Goal: Contribute content

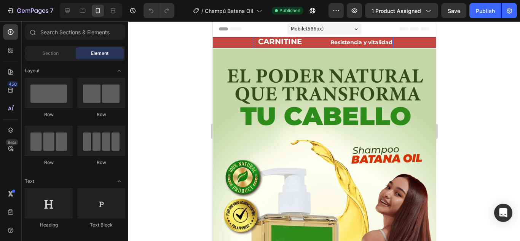
click at [308, 41] on h2 "Resistencia y vitalidad" at bounding box center [347, 42] width 91 height 11
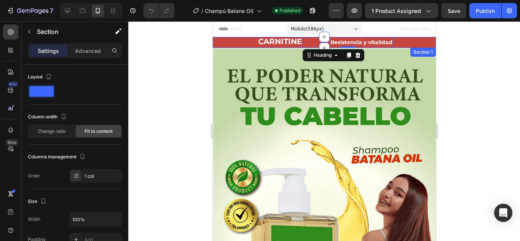
click at [237, 44] on div "CARNITINE Heading Resistencia y vitalidad Heading 0 Row Section 1" at bounding box center [323, 42] width 223 height 11
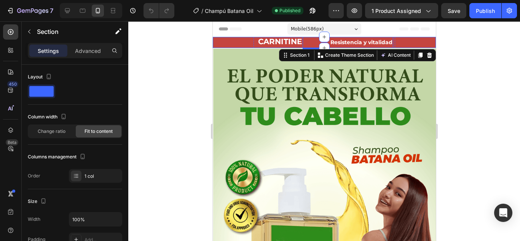
click at [353, 44] on strong "Resistencia y vitalidad" at bounding box center [361, 42] width 62 height 7
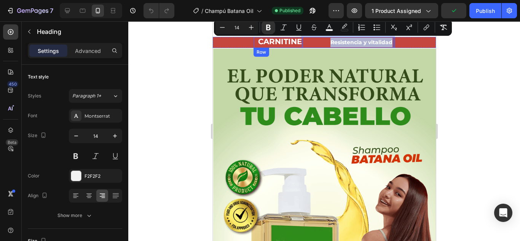
drag, startPoint x: 327, startPoint y: 41, endPoint x: 391, endPoint y: 46, distance: 64.1
click at [391, 46] on div "CARNITINE Heading Resistencia y vitalidad Heading 0 Row" at bounding box center [324, 42] width 142 height 11
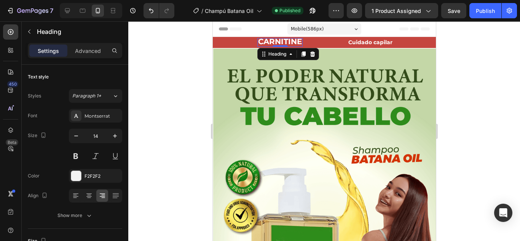
click at [278, 41] on span "CARNITINE" at bounding box center [280, 41] width 44 height 9
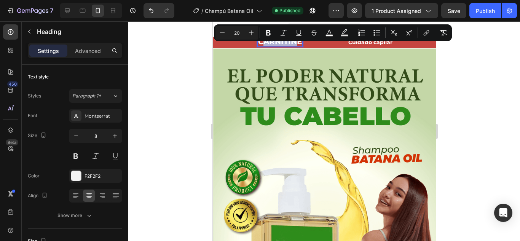
drag, startPoint x: 257, startPoint y: 40, endPoint x: 292, endPoint y: 44, distance: 35.2
click at [292, 44] on span "CARNITINE" at bounding box center [280, 41] width 44 height 9
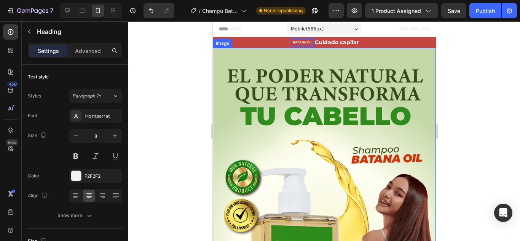
click at [315, 68] on img at bounding box center [323, 243] width 223 height 391
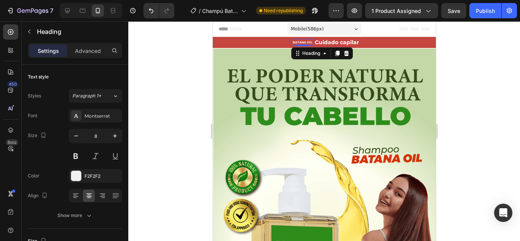
click at [301, 40] on p "BATANA OIL" at bounding box center [301, 42] width 21 height 5
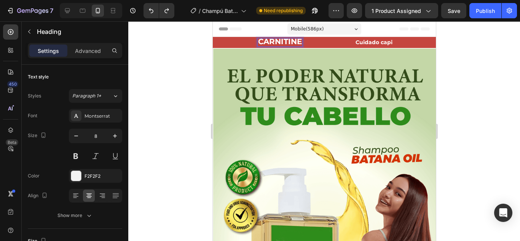
click at [293, 40] on span "CARNITINE" at bounding box center [280, 41] width 44 height 9
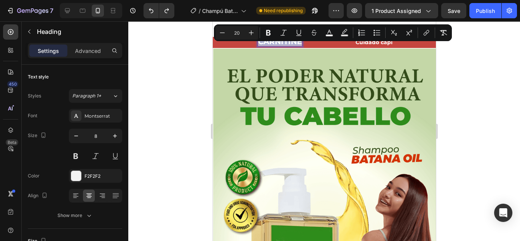
drag, startPoint x: 255, startPoint y: 40, endPoint x: 298, endPoint y: 41, distance: 43.4
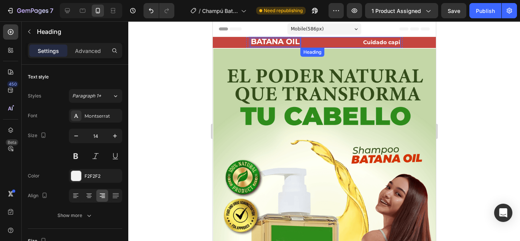
click at [369, 41] on strong "Cuidado capi" at bounding box center [381, 42] width 37 height 7
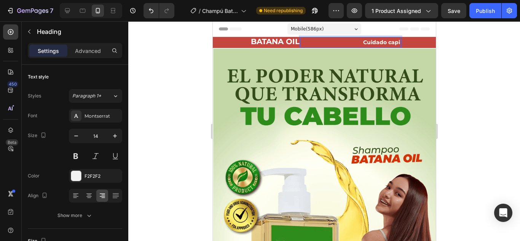
click at [395, 43] on strong "Cuidado capi" at bounding box center [381, 42] width 37 height 7
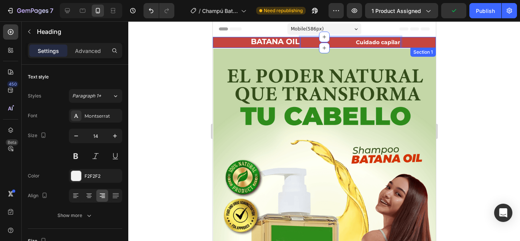
click at [234, 45] on div "⁠⁠⁠⁠⁠⁠⁠ BATANA OIL Heading Cuidado capilar Heading 0 Row Section 1" at bounding box center [323, 42] width 223 height 11
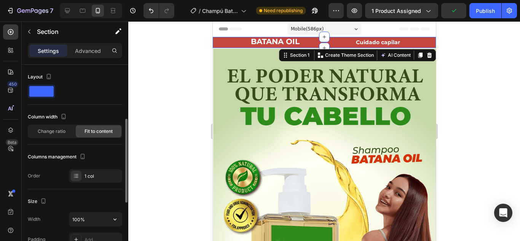
scroll to position [76, 0]
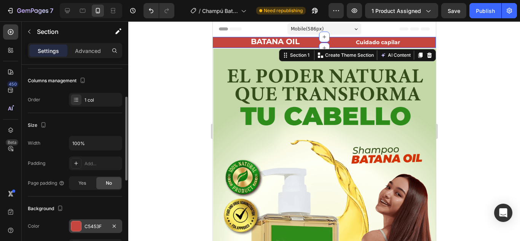
click at [70, 231] on div "C5453F" at bounding box center [95, 226] width 53 height 14
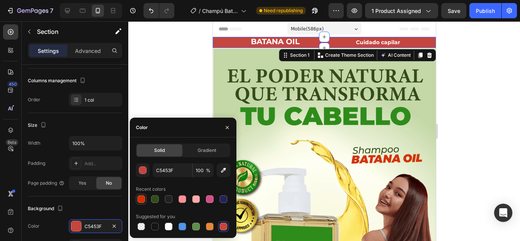
click at [145, 197] on div at bounding box center [141, 198] width 9 height 9
type input "D52D00"
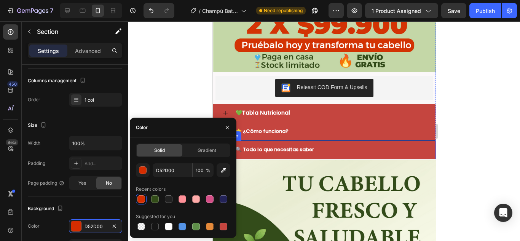
scroll to position [380, 0]
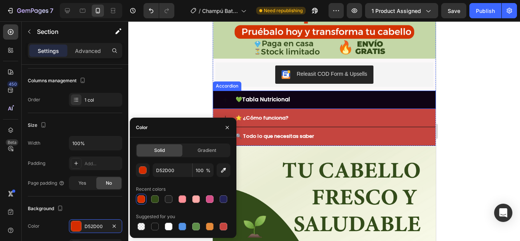
click at [298, 91] on div "💚Tabla Nutricional" at bounding box center [324, 100] width 222 height 18
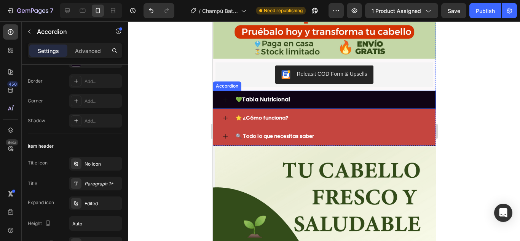
scroll to position [0, 0]
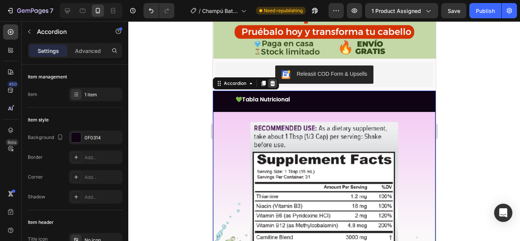
click at [273, 79] on div at bounding box center [271, 83] width 9 height 9
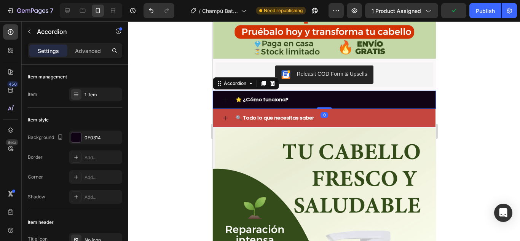
click at [304, 94] on div "⭐ ¿Cómo funciona?" at bounding box center [330, 100] width 192 height 12
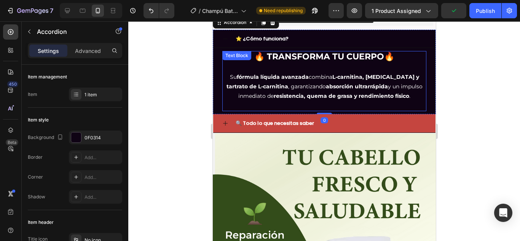
scroll to position [457, 0]
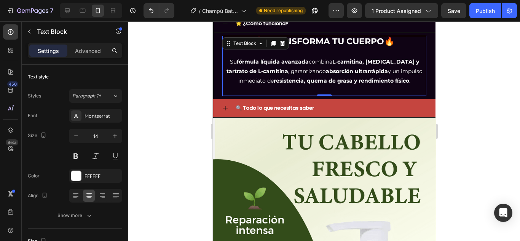
click at [309, 86] on p at bounding box center [324, 91] width 202 height 10
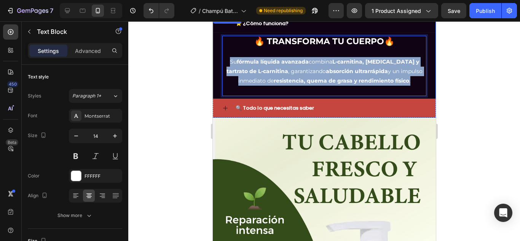
drag, startPoint x: 225, startPoint y: 48, endPoint x: 420, endPoint y: 73, distance: 196.7
click at [420, 73] on div "🔥 TRANSFORMA TU CUERPO🔥 Su fórmula líquida avanzada combina L-carnitina, [MEDIC…" at bounding box center [324, 66] width 222 height 66
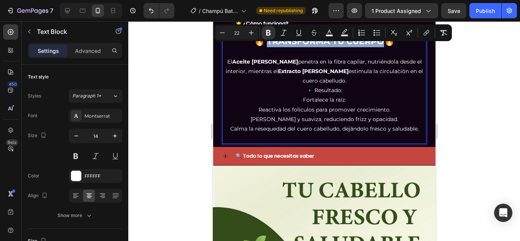
drag, startPoint x: 264, startPoint y: 30, endPoint x: 592, endPoint y: 56, distance: 329.3
click at [379, 36] on strong "🔥 TRANSFORMA TU CUERPO🔥" at bounding box center [324, 41] width 140 height 10
type input "14"
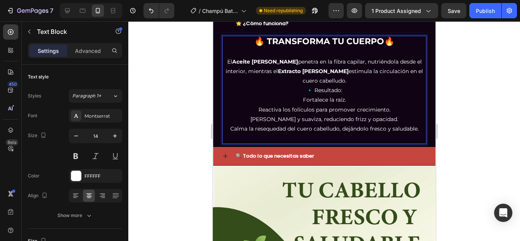
click at [348, 64] on p "El Aceite [PERSON_NAME] penetra en la fibra capilar, nutriéndola desde el inter…" at bounding box center [324, 76] width 202 height 38
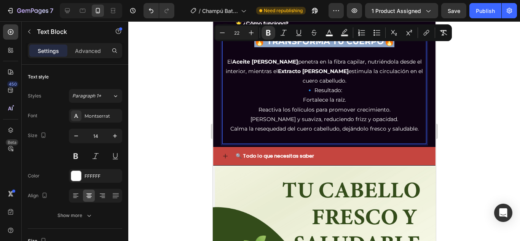
drag, startPoint x: 250, startPoint y: 33, endPoint x: 387, endPoint y: 32, distance: 137.0
click at [387, 36] on strong "🔥 TRANSFORMA TU CUERPO🔥" at bounding box center [324, 41] width 140 height 10
click at [375, 60] on p "El Aceite [PERSON_NAME] penetra en la fibra capilar, nutriéndola desde el inter…" at bounding box center [324, 76] width 202 height 38
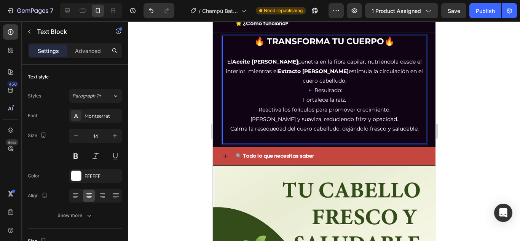
click at [391, 36] on strong "🔥 TRANSFORMA TU CUERPO🔥" at bounding box center [324, 41] width 140 height 10
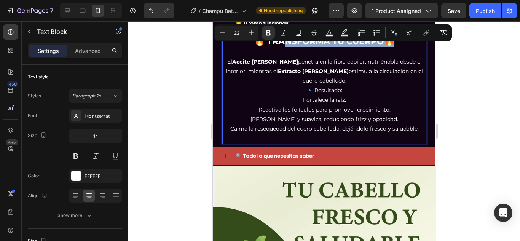
drag, startPoint x: 391, startPoint y: 32, endPoint x: 264, endPoint y: 45, distance: 127.0
click at [276, 36] on strong "🔥 TRANSFORMA TU CUERPO🔥" at bounding box center [324, 41] width 140 height 10
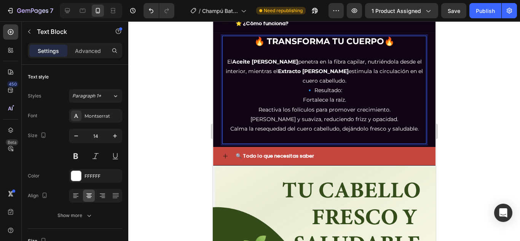
click at [257, 58] on strong "Aceite [PERSON_NAME]" at bounding box center [265, 61] width 66 height 7
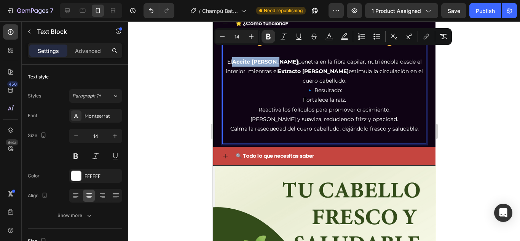
drag, startPoint x: 236, startPoint y: 50, endPoint x: 283, endPoint y: 53, distance: 46.5
click at [283, 57] on p "El Aceite [PERSON_NAME] penetra en la fibra capilar, nutriéndola desde el inter…" at bounding box center [324, 76] width 202 height 38
click at [279, 64] on p "El Aceite [PERSON_NAME] penetra en la fibra capilar, nutriéndola desde el inter…" at bounding box center [324, 76] width 202 height 38
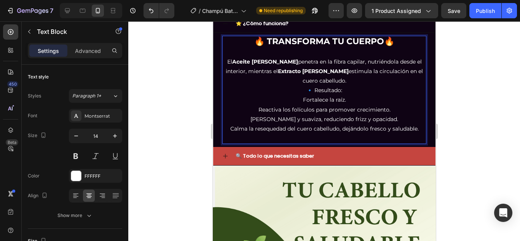
click at [271, 36] on strong "🔥 TRANSFORMA TU CUERPO🔥" at bounding box center [324, 41] width 140 height 10
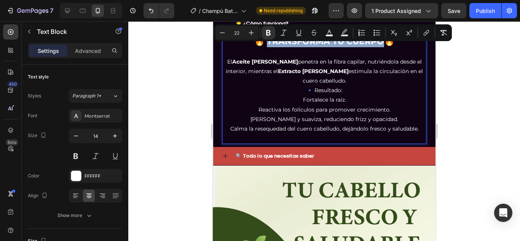
drag, startPoint x: 263, startPoint y: 30, endPoint x: 584, endPoint y: 60, distance: 322.1
click at [377, 36] on strong "🔥 TRANSFORMA TU CUERPO🔥" at bounding box center [324, 41] width 140 height 10
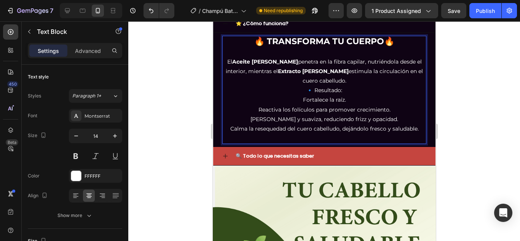
click at [307, 57] on p "El Aceite [PERSON_NAME] penetra en la fibra capilar, nutriéndola desde el inter…" at bounding box center [324, 76] width 202 height 38
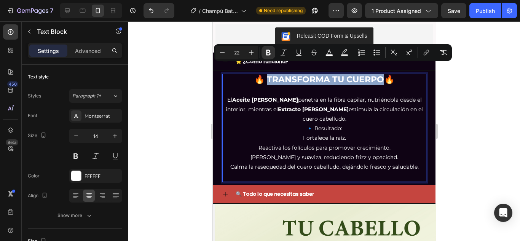
drag, startPoint x: 262, startPoint y: 67, endPoint x: 377, endPoint y: 69, distance: 115.7
click at [377, 74] on strong "🔥 TRANSFORMA TU CUERPO🔥" at bounding box center [324, 79] width 140 height 10
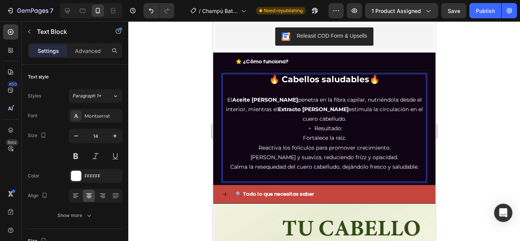
click at [332, 133] on p "Fortalece la raíz." at bounding box center [324, 138] width 202 height 10
click at [301, 143] on p "Reactiva los folículos para promover crecimiento." at bounding box center [324, 148] width 202 height 10
click at [301, 133] on p "Fortalece la raíz." at bounding box center [324, 138] width 202 height 10
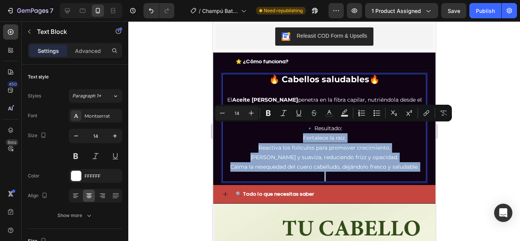
drag, startPoint x: 298, startPoint y: 127, endPoint x: 400, endPoint y: 163, distance: 108.5
click at [400, 163] on div "🔥 Cabellos saludables🔥 El Aceite [PERSON_NAME] penetra en la fibra capilar, nut…" at bounding box center [324, 128] width 204 height 108
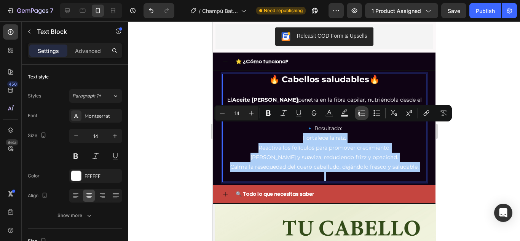
click at [362, 115] on icon "Editor contextual toolbar" at bounding box center [362, 113] width 8 height 8
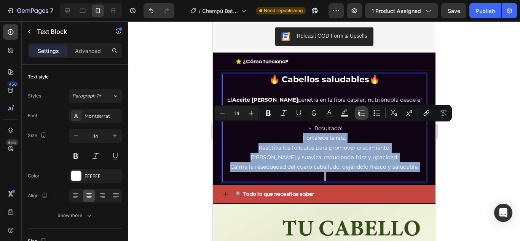
type input "14"
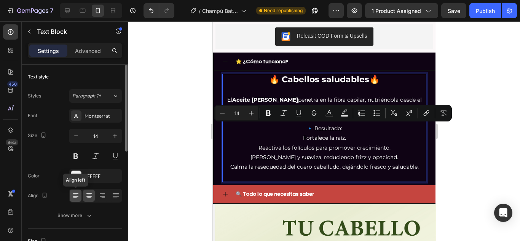
click at [75, 195] on icon at bounding box center [75, 195] width 4 height 1
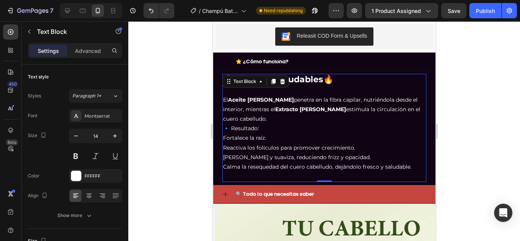
click at [316, 133] on p "Fortalece la raíz." at bounding box center [324, 138] width 202 height 10
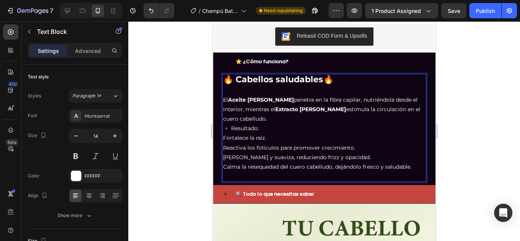
drag, startPoint x: 301, startPoint y: 72, endPoint x: 336, endPoint y: 72, distance: 35.4
click at [301, 74] on strong "🔥 Cabellos saludables🔥" at bounding box center [278, 79] width 110 height 10
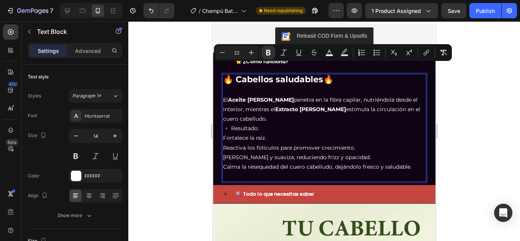
drag, startPoint x: 338, startPoint y: 68, endPoint x: 223, endPoint y: 71, distance: 115.3
click at [223, 75] on p "🔥 Cabellos saludables🔥" at bounding box center [324, 80] width 202 height 11
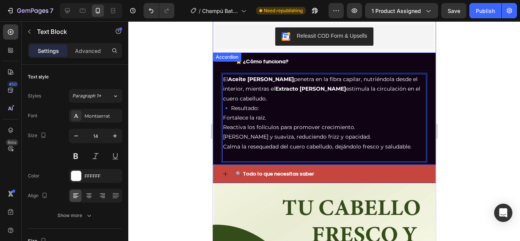
drag, startPoint x: 329, startPoint y: 50, endPoint x: 288, endPoint y: 41, distance: 41.6
click at [328, 56] on div "⭐ ¿Cómo funciona?" at bounding box center [330, 62] width 192 height 12
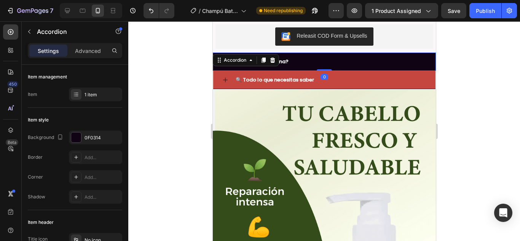
click at [361, 56] on div "⭐ ¿Cómo funciona?" at bounding box center [330, 62] width 192 height 12
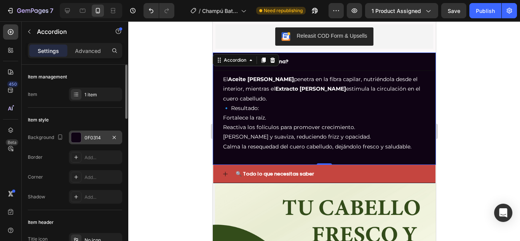
click at [72, 135] on div at bounding box center [76, 137] width 10 height 10
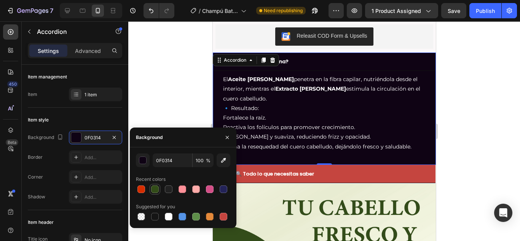
click at [157, 187] on div at bounding box center [155, 189] width 8 height 8
type input "324C18"
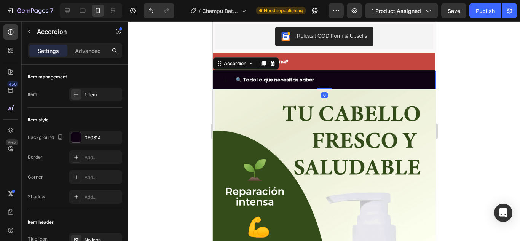
click at [364, 75] on div "🔍 Todo lo que necesitas saber" at bounding box center [330, 80] width 192 height 12
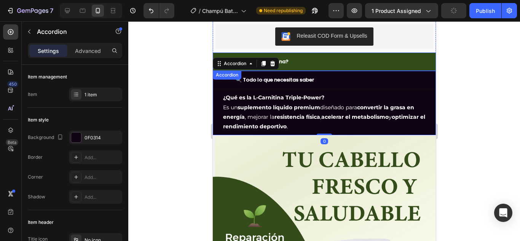
click at [335, 56] on div "⭐ ¿Cómo funciona?" at bounding box center [330, 62] width 192 height 12
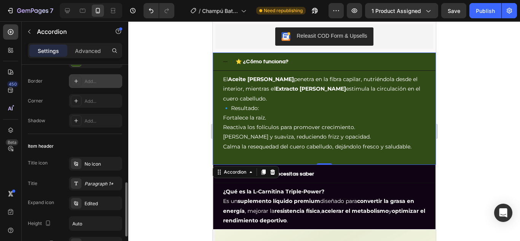
scroll to position [152, 0]
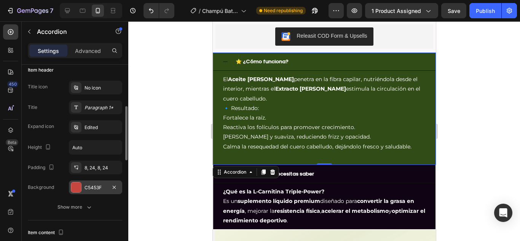
click at [73, 186] on div at bounding box center [76, 187] width 10 height 10
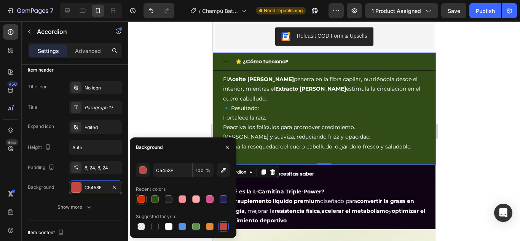
click at [137, 198] on div at bounding box center [141, 199] width 8 height 8
type input "D52D00"
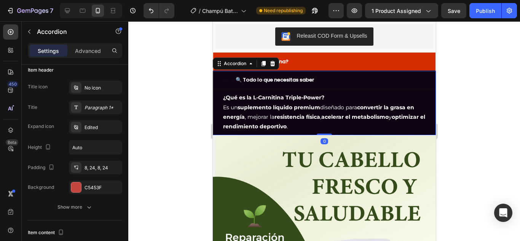
click at [344, 74] on div "🔍 Todo lo que necesitas saber" at bounding box center [330, 80] width 192 height 12
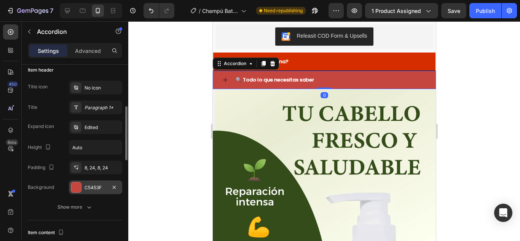
click at [78, 189] on div at bounding box center [76, 187] width 10 height 10
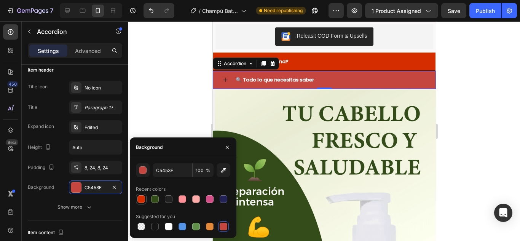
click at [142, 199] on div at bounding box center [141, 199] width 8 height 8
type input "D52D00"
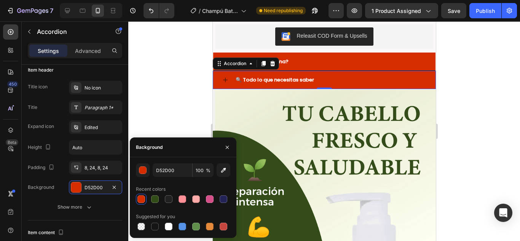
scroll to position [38, 0]
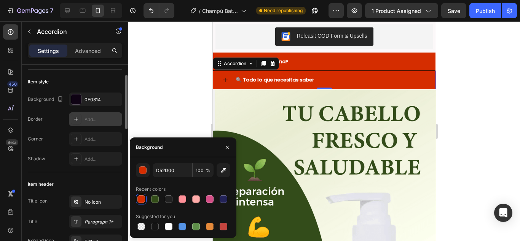
drag, startPoint x: 77, startPoint y: 100, endPoint x: 103, endPoint y: 123, distance: 34.8
click at [76, 100] on div at bounding box center [76, 99] width 10 height 10
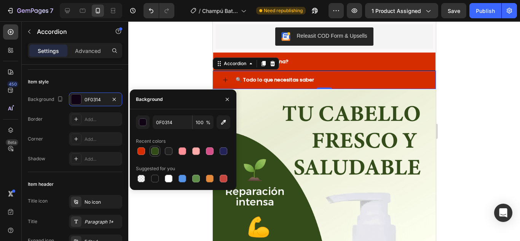
click at [152, 150] on div at bounding box center [155, 151] width 8 height 8
type input "324C18"
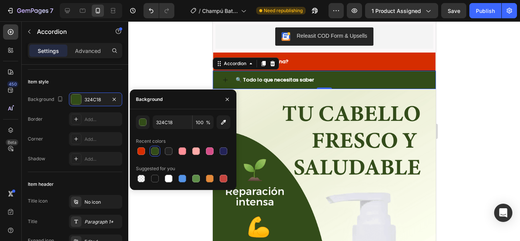
click at [310, 76] on strong "🔍 Todo lo que necesitas saber" at bounding box center [274, 79] width 78 height 7
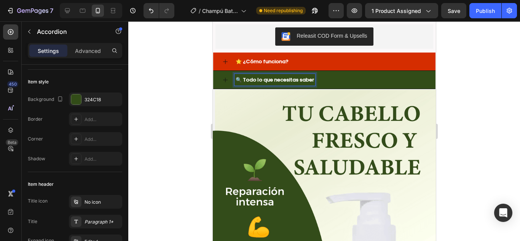
click at [347, 74] on div "🔍 Todo lo que necesitas saber" at bounding box center [330, 80] width 192 height 12
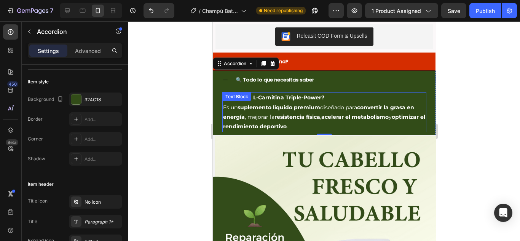
click at [290, 112] on p "Es un suplemento líquido premium diseñado para convertir la grasa en energía , …" at bounding box center [324, 117] width 202 height 29
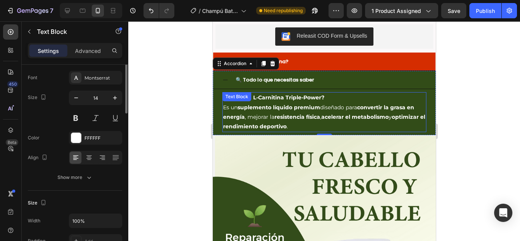
scroll to position [0, 0]
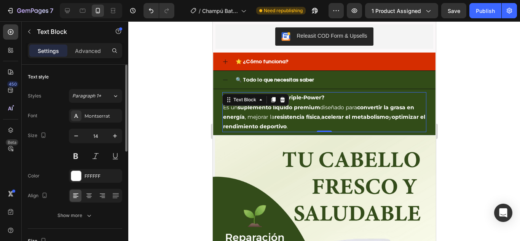
click at [331, 111] on p "Es un suplemento líquido premium diseñado para convertir la grasa en energía , …" at bounding box center [324, 117] width 202 height 29
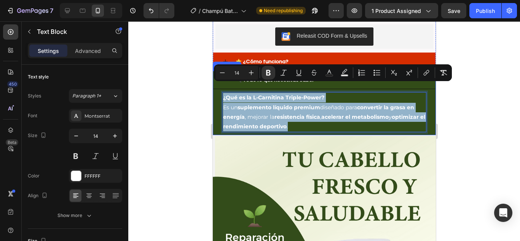
drag, startPoint x: 328, startPoint y: 115, endPoint x: 221, endPoint y: 89, distance: 110.2
click at [221, 89] on div "¿Qué es la L-Carnitina Triple-Power? Es un suplemento líquido premium diseñado …" at bounding box center [324, 112] width 222 height 46
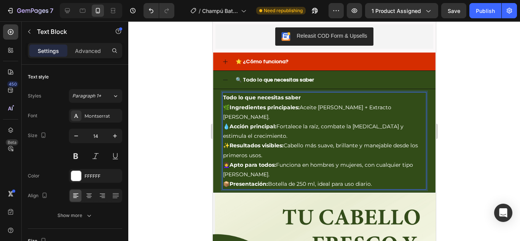
click at [457, 138] on div at bounding box center [323, 131] width 391 height 220
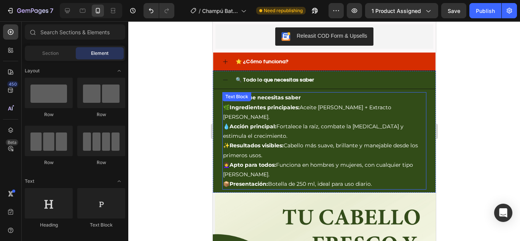
scroll to position [457, 0]
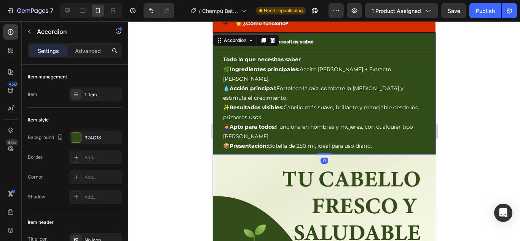
click at [341, 36] on div "🔍 Todo lo que necesitas saber" at bounding box center [330, 42] width 192 height 12
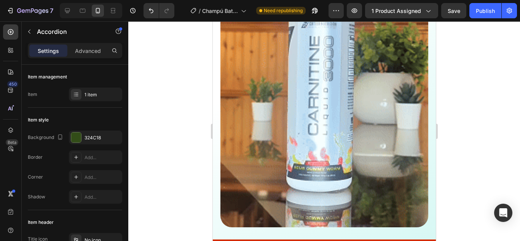
scroll to position [2245, 0]
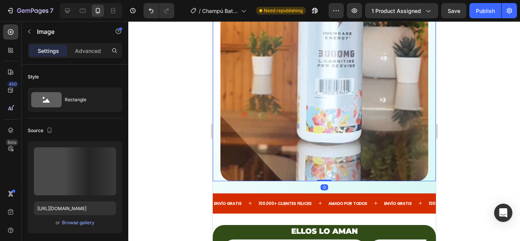
click at [331, 124] on img at bounding box center [324, 42] width 208 height 277
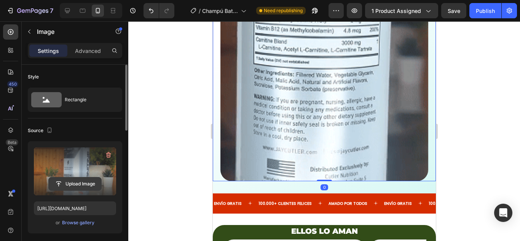
click at [62, 178] on input "file" at bounding box center [75, 183] width 52 height 13
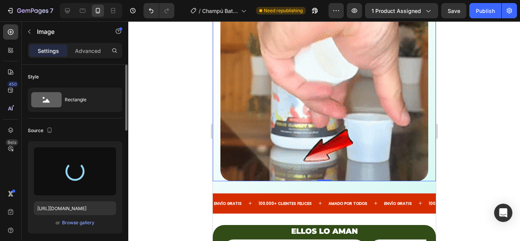
type input "[URL][DOMAIN_NAME]"
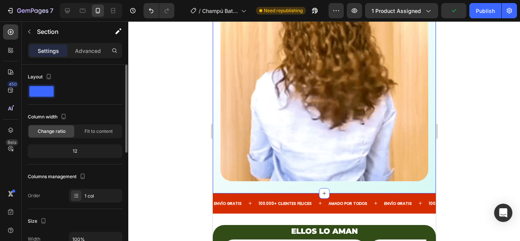
click at [246, 180] on div "🔥 Quema Grasa. Gana Energía 🔥 Heading Ya seas atleta profesional, amante del fi…" at bounding box center [323, 23] width 223 height 342
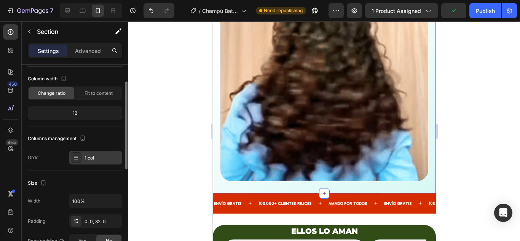
scroll to position [152, 0]
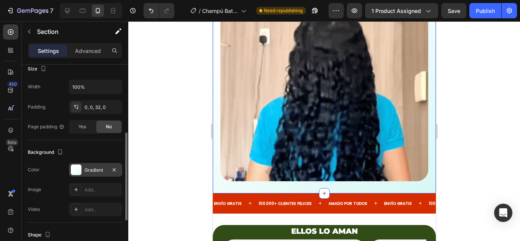
click at [76, 172] on div at bounding box center [76, 169] width 11 height 11
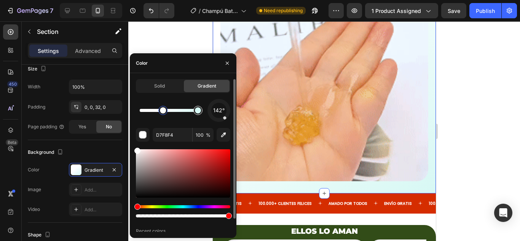
click at [198, 111] on div at bounding box center [198, 110] width 6 height 6
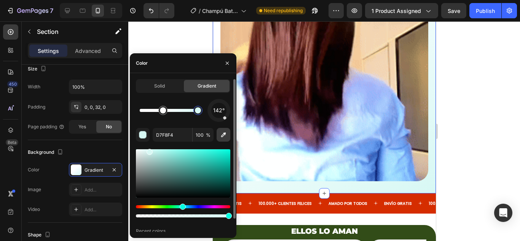
click at [221, 135] on icon "button" at bounding box center [224, 135] width 8 height 8
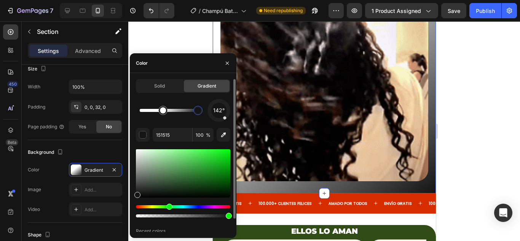
click at [168, 205] on div "Hue" at bounding box center [183, 206] width 94 height 3
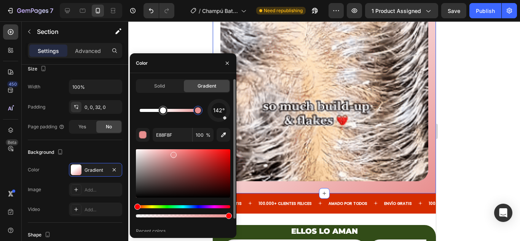
drag, startPoint x: 173, startPoint y: 153, endPoint x: 154, endPoint y: 151, distance: 19.2
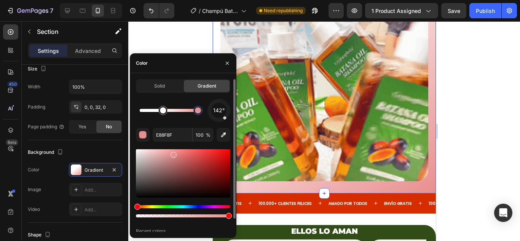
click at [163, 204] on div at bounding box center [183, 183] width 94 height 71
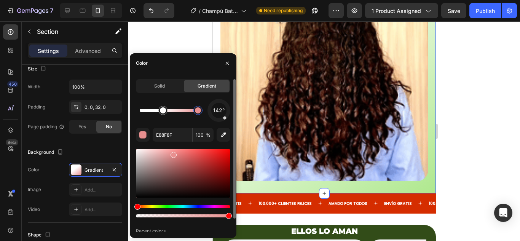
click at [162, 207] on div "Hue" at bounding box center [183, 206] width 94 height 3
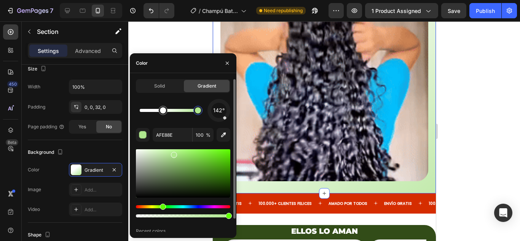
click at [161, 153] on div at bounding box center [183, 173] width 94 height 48
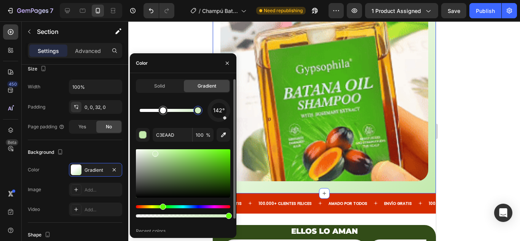
click at [154, 152] on div at bounding box center [183, 173] width 94 height 48
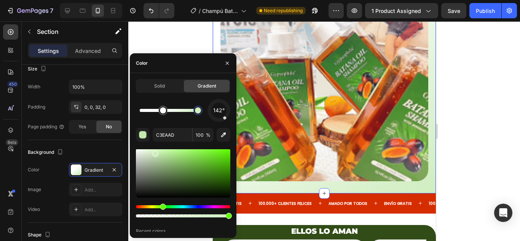
type input "D0EDC0"
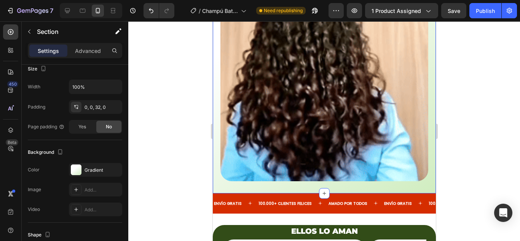
click at [473, 165] on div at bounding box center [323, 131] width 391 height 220
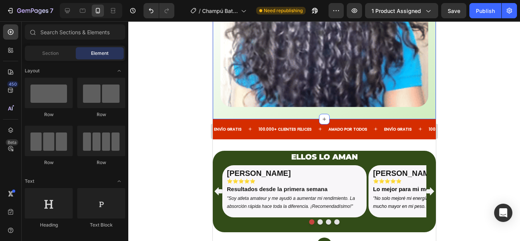
scroll to position [2321, 0]
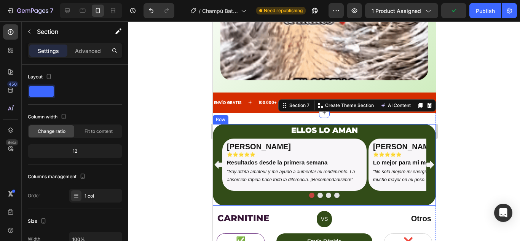
scroll to position [2359, 0]
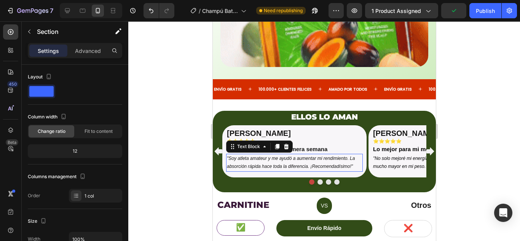
click at [243, 156] on icon ""Soy atleta amateur y me ayudó a aumentar mi rendimiento. La absorción rápida h…" at bounding box center [290, 163] width 128 height 14
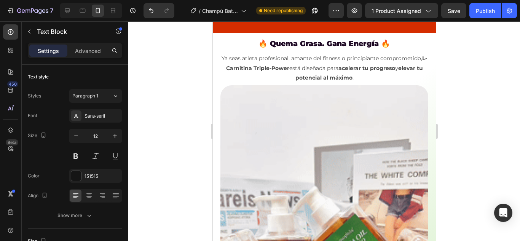
scroll to position [2054, 0]
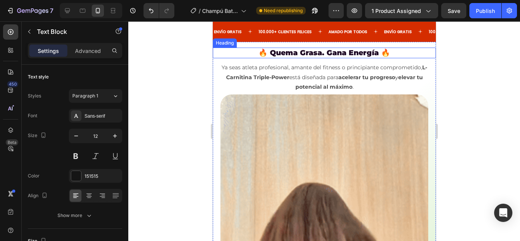
click at [299, 54] on h2 "🔥 Quema Grasa. Gana Energía 🔥" at bounding box center [323, 53] width 223 height 11
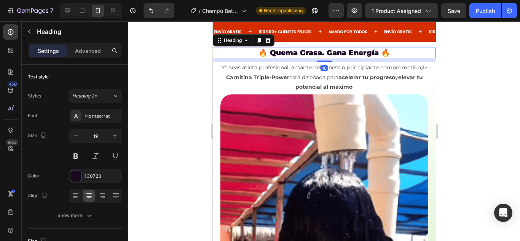
click at [299, 54] on h2 "🔥 Quema Grasa. Gana Energía 🔥" at bounding box center [323, 53] width 223 height 11
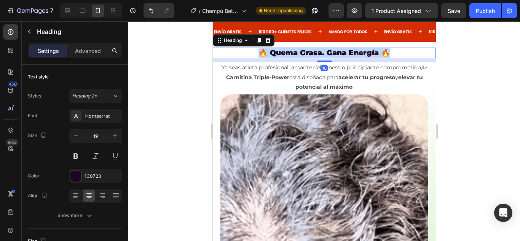
click at [299, 54] on p "🔥 Quema Grasa. Gana Energía 🔥" at bounding box center [323, 53] width 221 height 10
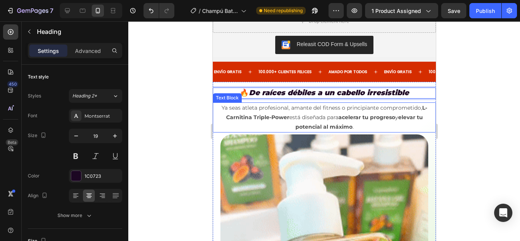
click at [367, 103] on p "Ya seas atleta profesional, amante del fitness o principiante comprometido, L-C…" at bounding box center [324, 117] width 210 height 29
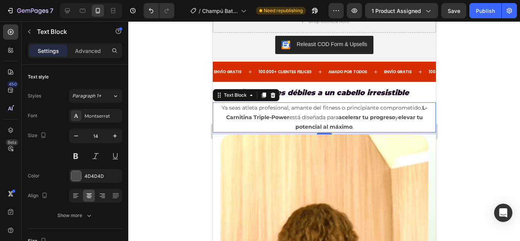
click at [277, 104] on strong "L-Carnitina Triple-Power" at bounding box center [326, 112] width 201 height 16
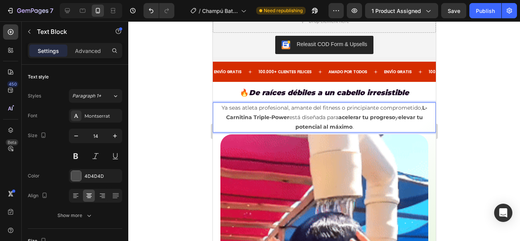
click at [268, 104] on strong "L-Carnitina Triple-Power" at bounding box center [326, 112] width 201 height 16
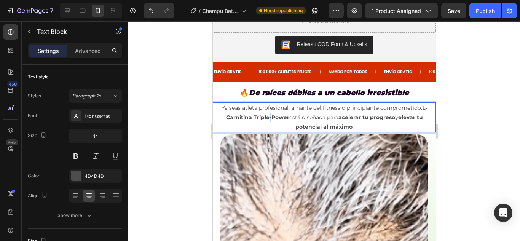
click at [268, 104] on strong "L-Carnitina Triple-Power" at bounding box center [326, 112] width 201 height 16
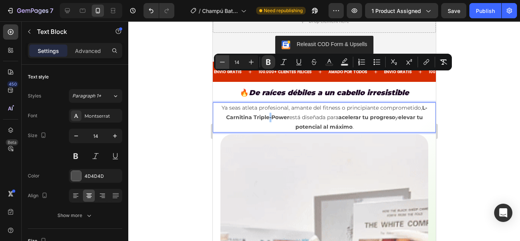
click at [223, 68] on button "Minus" at bounding box center [222, 62] width 14 height 14
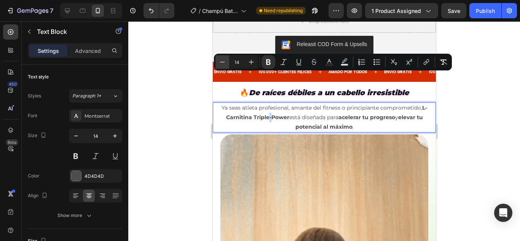
type input "13"
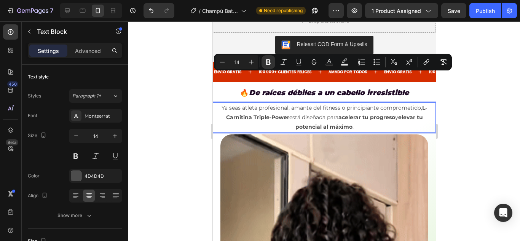
click at [226, 104] on strong "L-Carnitina Triple" at bounding box center [326, 112] width 201 height 16
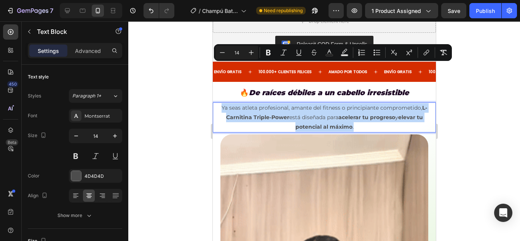
drag, startPoint x: 220, startPoint y: 67, endPoint x: 358, endPoint y: 91, distance: 140.3
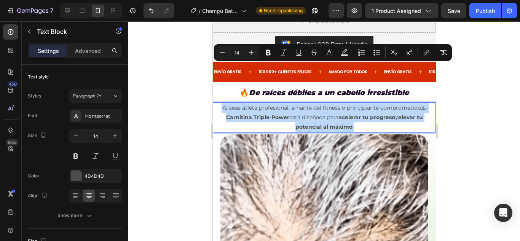
click at [358, 103] on p "Ya seas atleta profesional, amante del fitness o principiante comprometido, L-C…" at bounding box center [324, 117] width 210 height 29
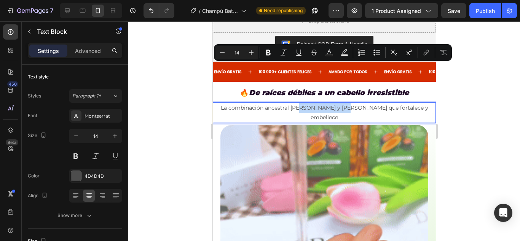
drag, startPoint x: 302, startPoint y: 67, endPoint x: 349, endPoint y: 69, distance: 47.6
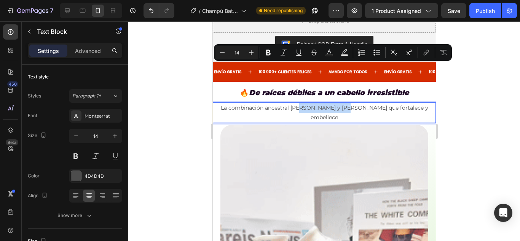
click at [349, 103] on p "La combinación ancestral [PERSON_NAME] y [PERSON_NAME] que fortalece y embellece" at bounding box center [324, 112] width 210 height 19
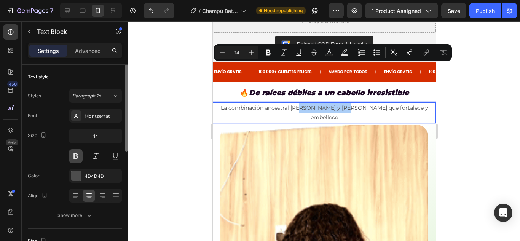
click at [76, 156] on button at bounding box center [76, 156] width 14 height 14
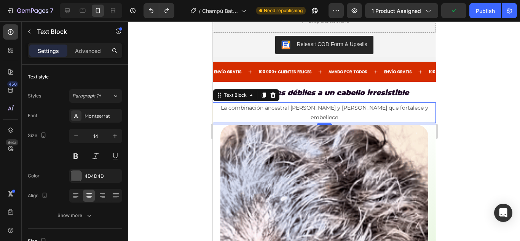
click at [337, 103] on p "La combinación ancestral [PERSON_NAME] y [PERSON_NAME] que fortalece y embellece" at bounding box center [324, 112] width 210 height 19
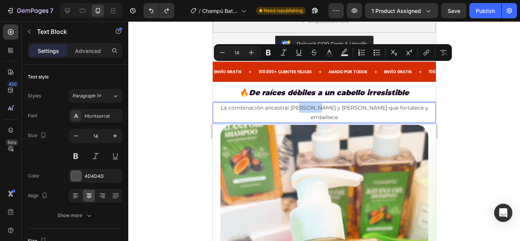
drag, startPoint x: 303, startPoint y: 65, endPoint x: 320, endPoint y: 69, distance: 17.4
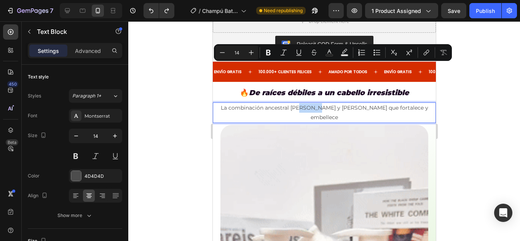
click at [320, 103] on p "La combinación ancestral [PERSON_NAME] y [PERSON_NAME] que fortalece y embellece" at bounding box center [324, 112] width 210 height 19
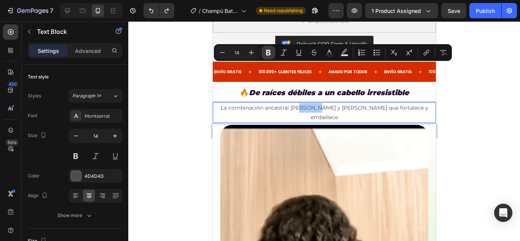
drag, startPoint x: 269, startPoint y: 57, endPoint x: 280, endPoint y: 56, distance: 10.7
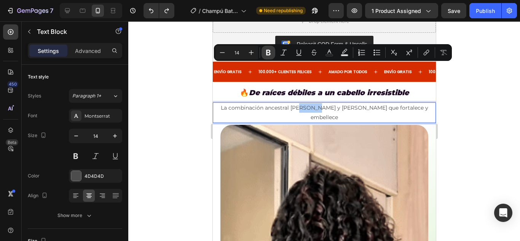
click at [269, 56] on button "Bold" at bounding box center [268, 53] width 14 height 14
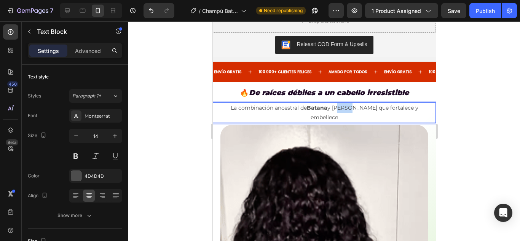
drag, startPoint x: 330, startPoint y: 67, endPoint x: 343, endPoint y: 70, distance: 13.2
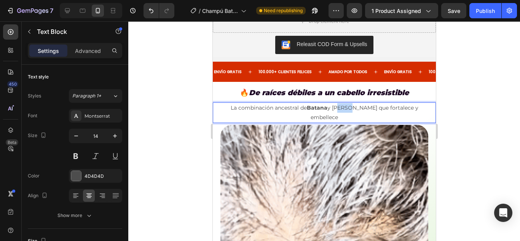
click at [346, 103] on p "La combinación ancestral [PERSON_NAME] y [PERSON_NAME] que fortalece y embellece" at bounding box center [324, 112] width 210 height 19
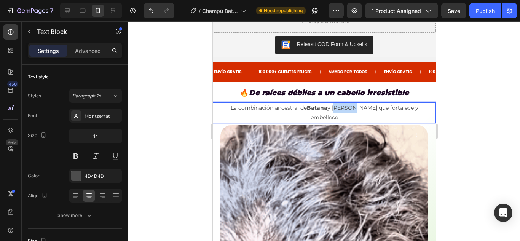
click at [347, 103] on p "La combinación ancestral [PERSON_NAME] y [PERSON_NAME] que fortalece y embellece" at bounding box center [324, 112] width 210 height 19
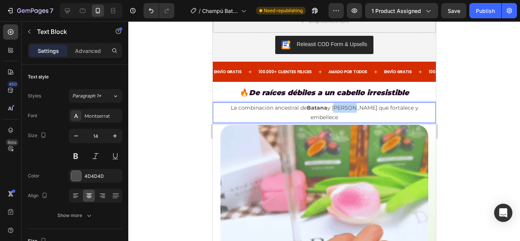
click at [339, 103] on p "La combinación ancestral [PERSON_NAME] y [PERSON_NAME] que fortalece y embellece" at bounding box center [324, 112] width 210 height 19
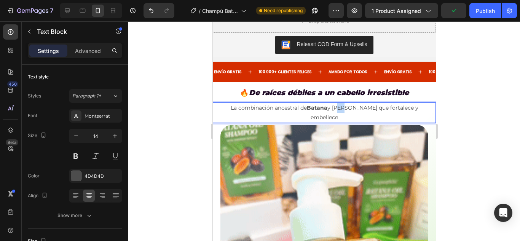
click at [340, 103] on p "La combinación ancestral [PERSON_NAME] y [PERSON_NAME] que fortalece y embellece" at bounding box center [324, 112] width 210 height 19
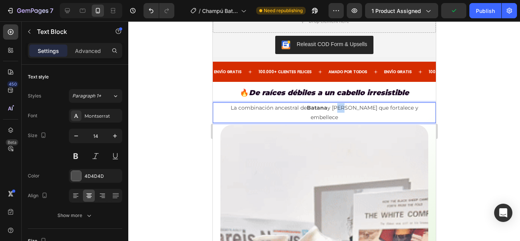
click at [329, 103] on p "La combinación ancestral [PERSON_NAME] y [PERSON_NAME] que fortalece y embellece" at bounding box center [324, 112] width 210 height 19
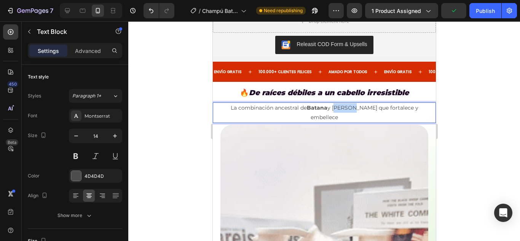
drag, startPoint x: 328, startPoint y: 68, endPoint x: 347, endPoint y: 69, distance: 19.1
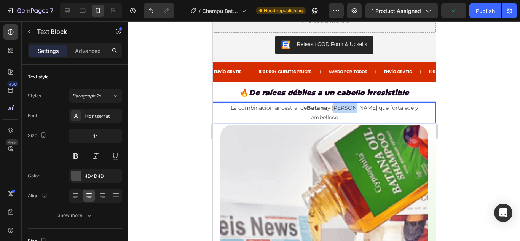
click at [347, 103] on p "La combinación ancestral [PERSON_NAME] y [PERSON_NAME] que fortalece y embellece" at bounding box center [324, 112] width 210 height 19
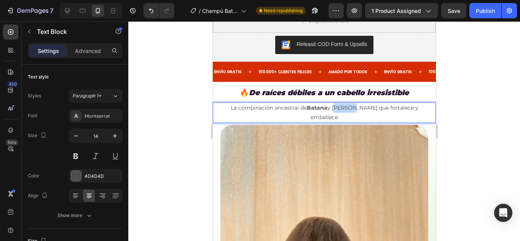
click at [344, 103] on p "La combinación ancestral [PERSON_NAME] y [PERSON_NAME] que fortalece y embellece" at bounding box center [324, 112] width 210 height 19
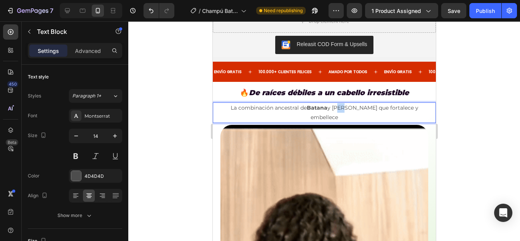
drag, startPoint x: 329, startPoint y: 67, endPoint x: 343, endPoint y: 67, distance: 13.3
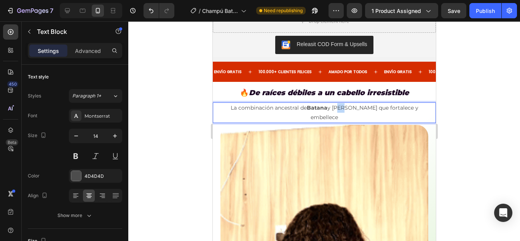
click at [339, 103] on p "La combinación ancestral [PERSON_NAME] y [PERSON_NAME] que fortalece y embellece" at bounding box center [324, 112] width 210 height 19
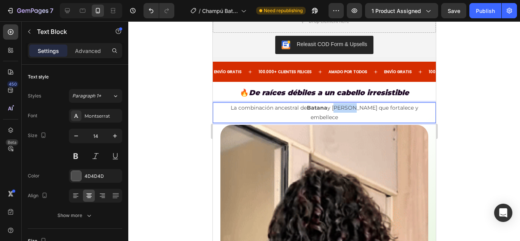
drag, startPoint x: 348, startPoint y: 67, endPoint x: 328, endPoint y: 67, distance: 20.5
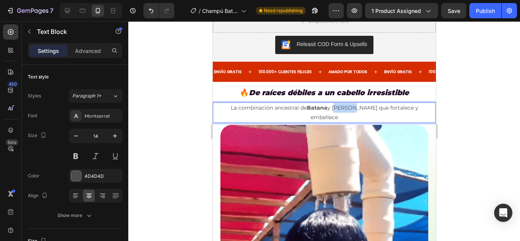
click at [328, 103] on p "La combinación ancestral [PERSON_NAME] y [PERSON_NAME] que fortalece y embellece" at bounding box center [324, 112] width 210 height 19
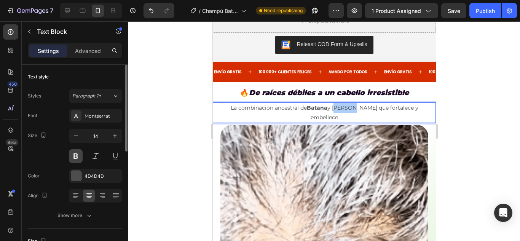
click at [80, 157] on button at bounding box center [76, 156] width 14 height 14
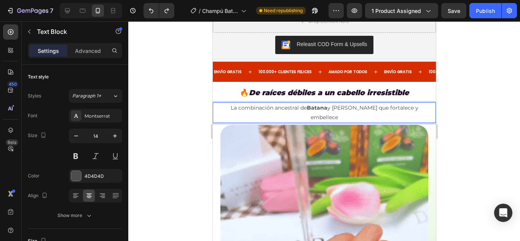
click at [336, 103] on p "La combinación ancestral [PERSON_NAME] y [PERSON_NAME] que fortalece y embellece" at bounding box center [324, 112] width 210 height 19
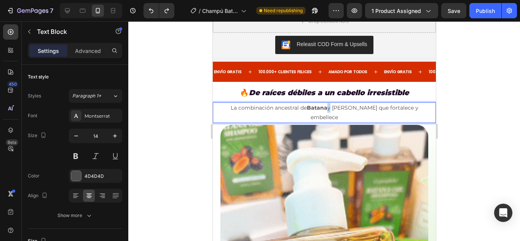
click at [324, 103] on p "La combinación ancestral [PERSON_NAME] y [PERSON_NAME] que fortalece y embellece" at bounding box center [324, 112] width 210 height 19
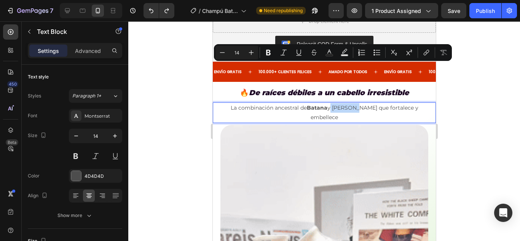
drag, startPoint x: 321, startPoint y: 67, endPoint x: 349, endPoint y: 70, distance: 28.0
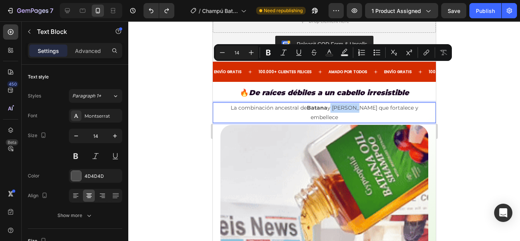
click at [349, 103] on p "La combinación ancestral [PERSON_NAME] y [PERSON_NAME] que fortalece y embellece" at bounding box center [324, 112] width 210 height 19
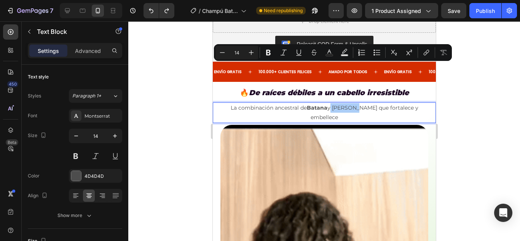
drag, startPoint x: 270, startPoint y: 54, endPoint x: 276, endPoint y: 57, distance: 7.0
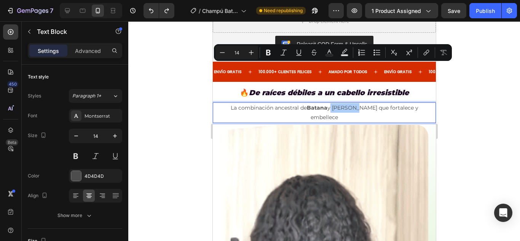
click at [270, 54] on icon "Editor contextual toolbar" at bounding box center [268, 53] width 5 height 6
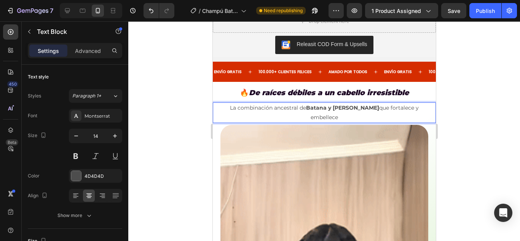
click at [468, 103] on div at bounding box center [323, 131] width 391 height 220
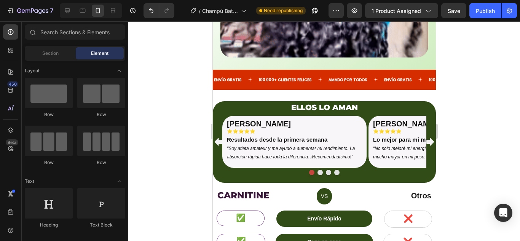
scroll to position [2397, 0]
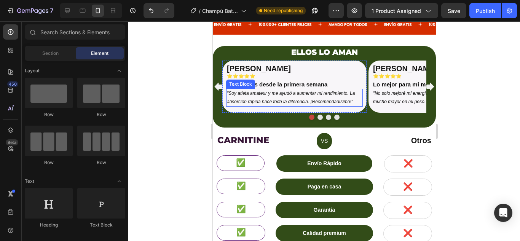
click at [267, 89] on p ""Soy atleta amateur y me ayudó a aumentar mi rendimiento. La absorción rápida h…" at bounding box center [293, 97] width 135 height 16
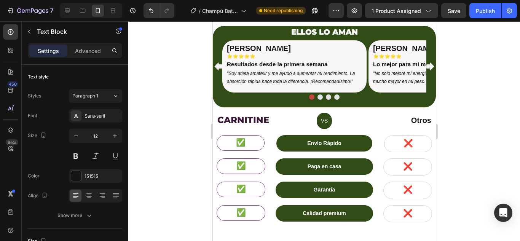
scroll to position [855, 0]
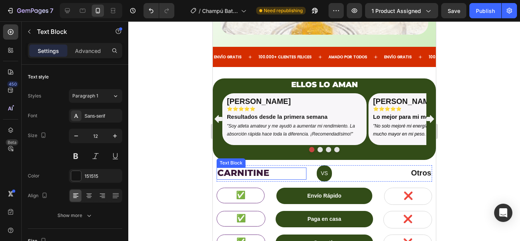
click at [242, 167] on span "CARNITINE" at bounding box center [243, 172] width 52 height 11
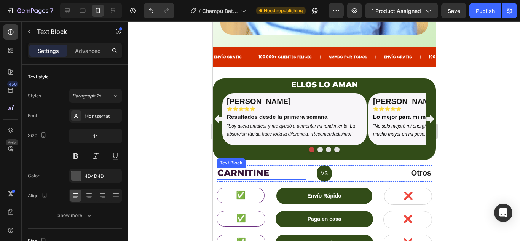
scroll to position [152, 0]
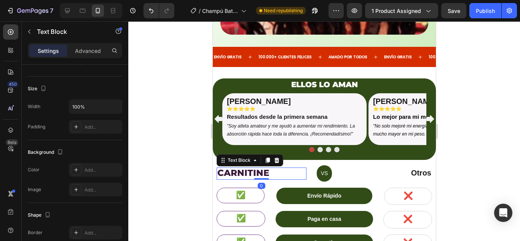
click at [241, 167] on span "CARNITINE" at bounding box center [243, 172] width 52 height 11
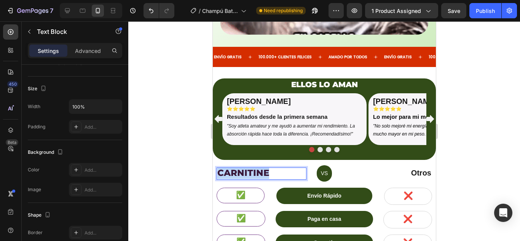
click at [241, 167] on span "CARNITINE" at bounding box center [243, 172] width 52 height 11
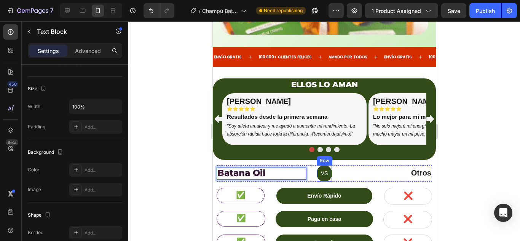
click at [323, 165] on div "VS Text block Row" at bounding box center [323, 173] width 15 height 16
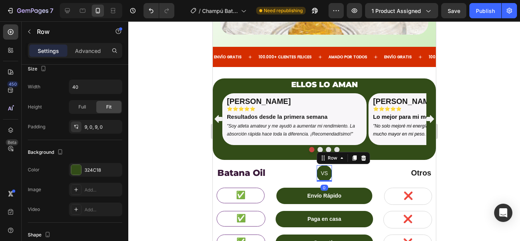
scroll to position [0, 0]
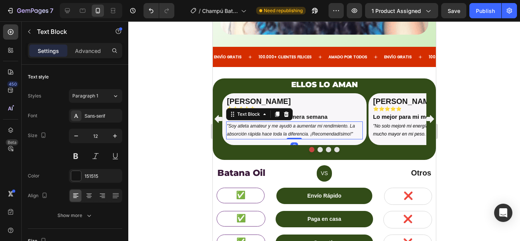
click at [262, 122] on p ""Soy atleta amateur y me ayudó a aumentar mi rendimiento. La absorción rápida h…" at bounding box center [293, 130] width 135 height 16
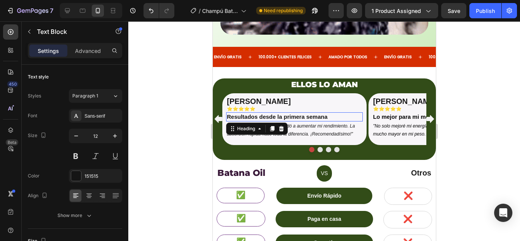
click at [318, 113] on strong "Resultados desde la primera semana" at bounding box center [276, 116] width 100 height 6
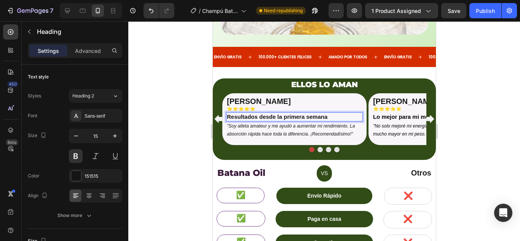
click at [327, 113] on p "Resultados desde la primera semana" at bounding box center [293, 117] width 135 height 8
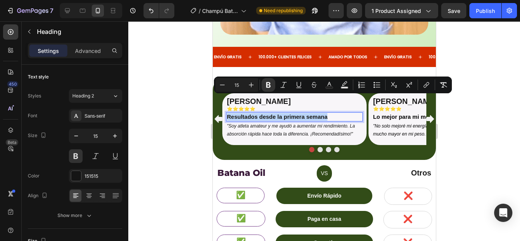
drag, startPoint x: 329, startPoint y: 100, endPoint x: 226, endPoint y: 100, distance: 103.1
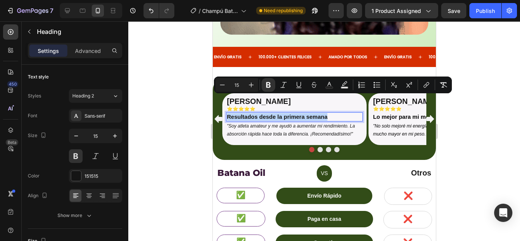
click at [226, 113] on p "Resultados desde la primera semana" at bounding box center [293, 117] width 135 height 8
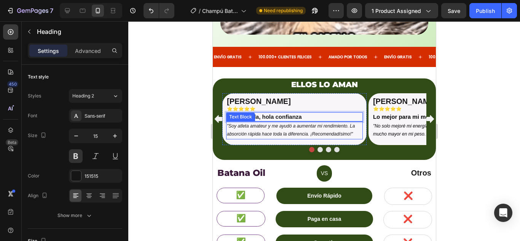
click at [263, 123] on icon ""Soy atleta amateur y me ayudó a aumentar mi rendimiento. La absorción rápida h…" at bounding box center [290, 130] width 128 height 14
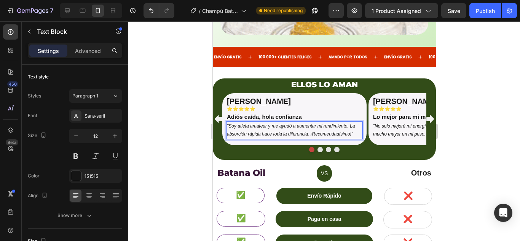
click at [232, 122] on p ""Soy atleta amateur y me ayudó a aumentar mi rendimiento. La absorción rápida h…" at bounding box center [293, 130] width 135 height 16
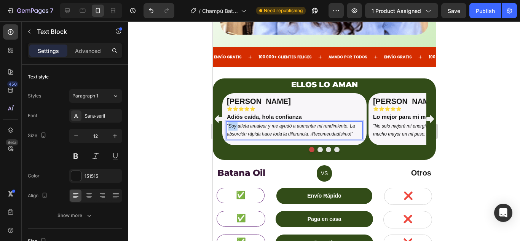
click at [232, 122] on p ""Soy atleta amateur y me ayudó a aumentar mi rendimiento. La absorción rápida h…" at bounding box center [293, 130] width 135 height 16
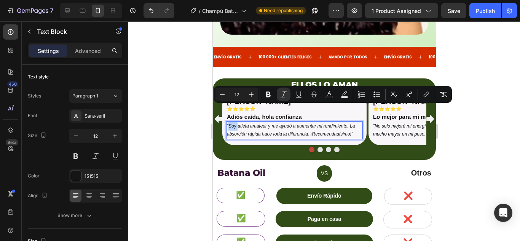
click at [227, 122] on p ""Soy atleta amateur y me ayudó a aumentar mi rendimiento. La absorción rápida h…" at bounding box center [293, 130] width 135 height 16
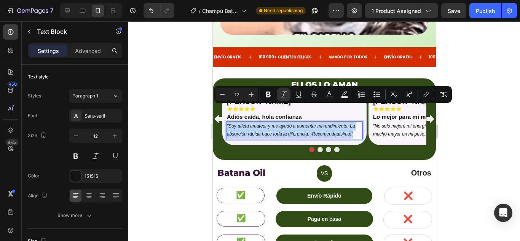
drag, startPoint x: 225, startPoint y: 107, endPoint x: 356, endPoint y: 116, distance: 130.8
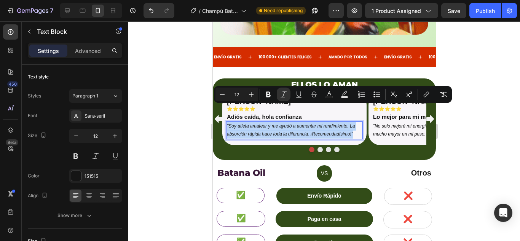
click at [356, 121] on div ""Soy atleta amateur y me ayudó a aumentar mi rendimiento. La absorción rápida h…" at bounding box center [294, 130] width 137 height 18
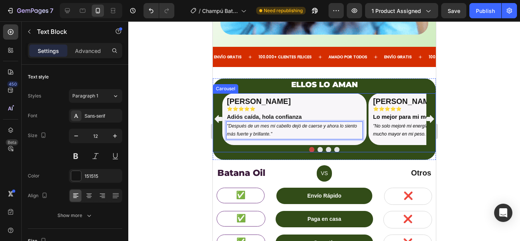
click at [317, 147] on button "Dot" at bounding box center [319, 149] width 5 height 5
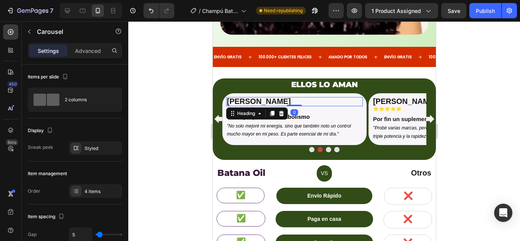
click at [239, 97] on span "[PERSON_NAME]" at bounding box center [258, 101] width 64 height 8
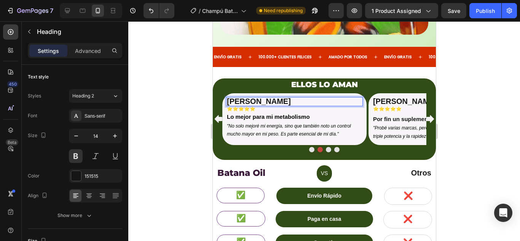
click at [253, 97] on span "[PERSON_NAME]" at bounding box center [258, 101] width 64 height 8
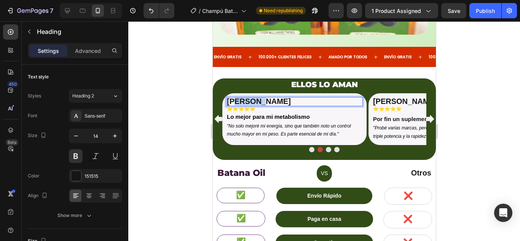
drag, startPoint x: 258, startPoint y: 85, endPoint x: 236, endPoint y: 85, distance: 22.4
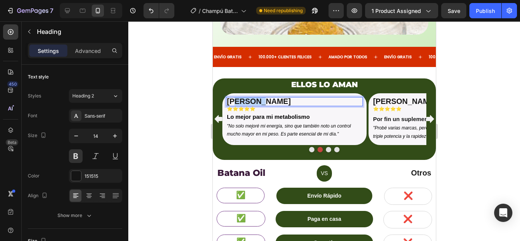
click at [236, 98] on p "[PERSON_NAME]" at bounding box center [293, 102] width 135 height 8
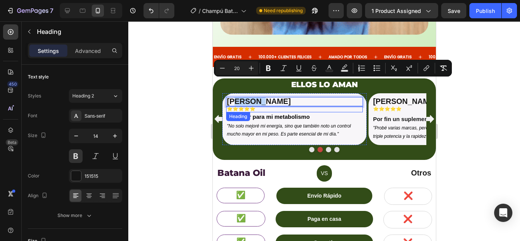
click at [244, 113] on div "Heading" at bounding box center [237, 116] width 21 height 7
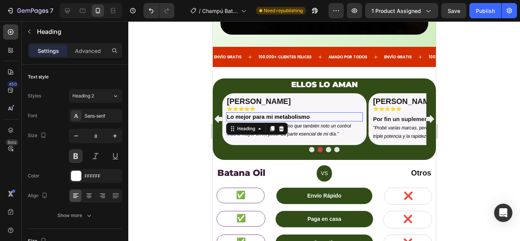
click at [283, 113] on strong "Lo mejor para mi metabolismo" at bounding box center [267, 116] width 83 height 6
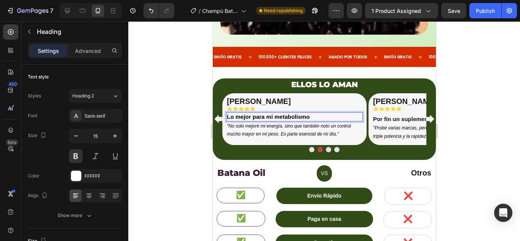
drag, startPoint x: 302, startPoint y: 99, endPoint x: 309, endPoint y: 99, distance: 6.8
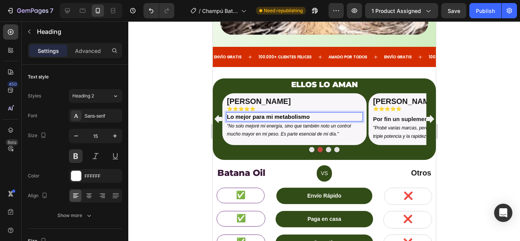
click at [302, 113] on strong "Lo mejor para mi metabolismo" at bounding box center [267, 116] width 83 height 6
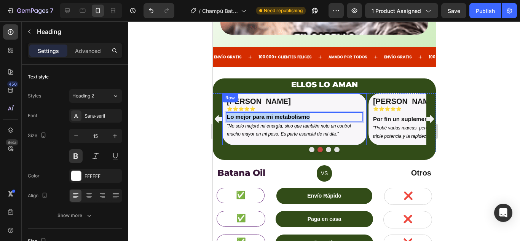
drag, startPoint x: 309, startPoint y: 99, endPoint x: 224, endPoint y: 99, distance: 85.6
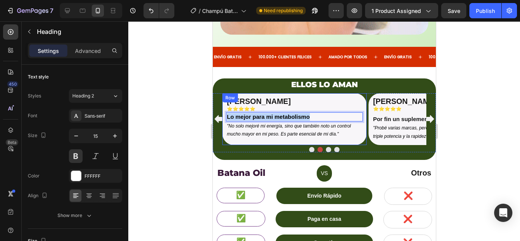
click at [224, 99] on div "⁠⁠⁠⁠⁠⁠⁠ [PERSON_NAME] Heading ⁠⁠⁠⁠⁠⁠⁠ ⭐⭐⭐⭐⭐ Heading Lo mejor para mi metabolism…" at bounding box center [294, 119] width 144 height 52
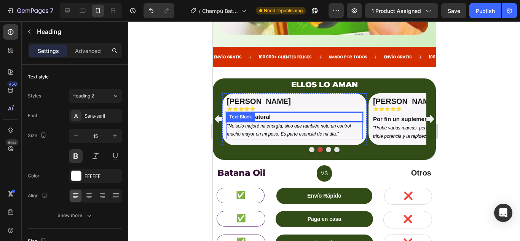
click at [274, 123] on icon ""No solo mejoré mi energía, sino que también noto un control mucho mayor en mi …" at bounding box center [288, 130] width 124 height 14
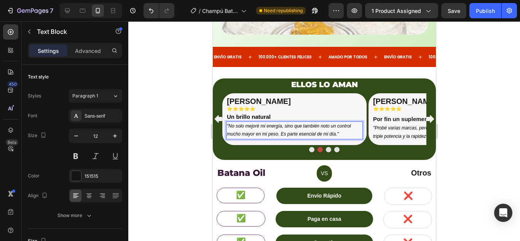
click at [328, 123] on icon ""No solo mejoré mi energía, sino que también noto un control mucho mayor en mi …" at bounding box center [288, 130] width 124 height 14
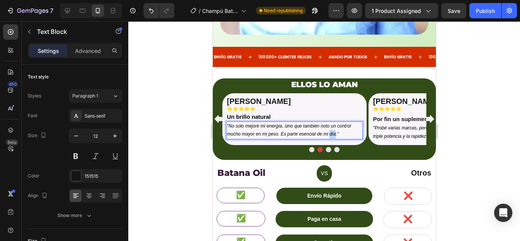
click at [328, 123] on icon ""No solo mejoré mi energía, sino que también noto un control mucho mayor en mi …" at bounding box center [288, 130] width 124 height 14
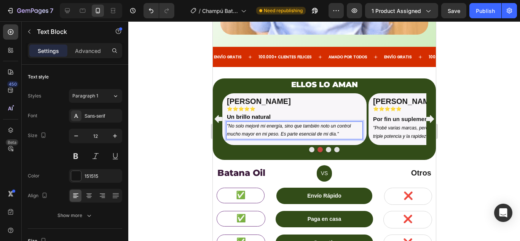
click at [342, 122] on p ""No solo mejoré mi energía, sino que también noto un control mucho mayor en mi …" at bounding box center [293, 130] width 135 height 16
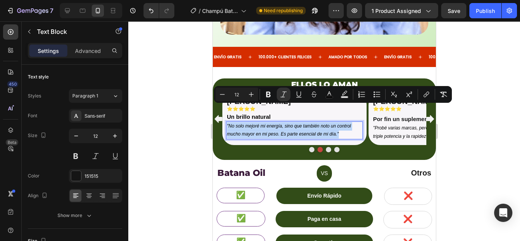
drag, startPoint x: 346, startPoint y: 116, endPoint x: 423, endPoint y: 131, distance: 78.3
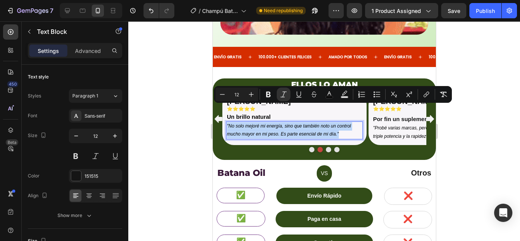
click at [212, 110] on html "Mobile ( 586 px) iPhone 13 Mini iPhone 13 Pro iPhone 11 Pro Max iPhone 15 Pro M…" at bounding box center [323, 65] width 223 height 1799
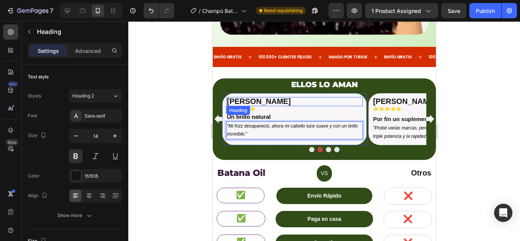
click at [240, 97] on span "[PERSON_NAME]" at bounding box center [258, 101] width 64 height 8
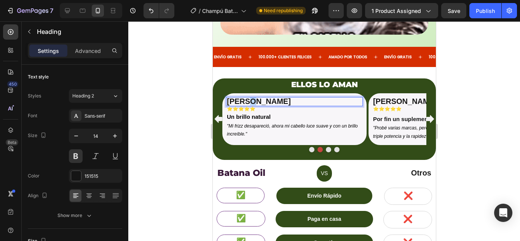
click at [245, 97] on span "[PERSON_NAME]" at bounding box center [258, 101] width 64 height 8
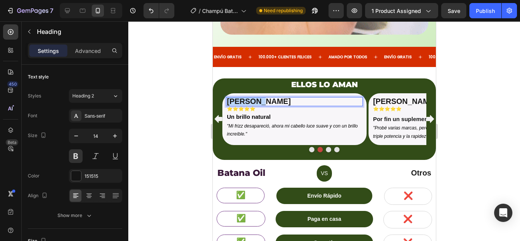
click at [242, 97] on span "[PERSON_NAME]" at bounding box center [258, 101] width 64 height 8
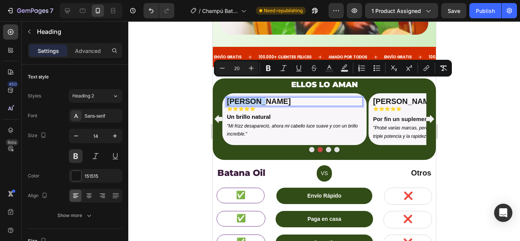
click at [245, 97] on span "[PERSON_NAME]" at bounding box center [258, 101] width 64 height 8
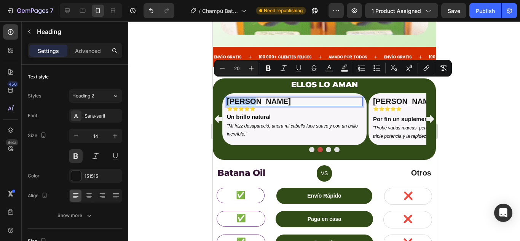
drag, startPoint x: 245, startPoint y: 84, endPoint x: 232, endPoint y: 86, distance: 12.3
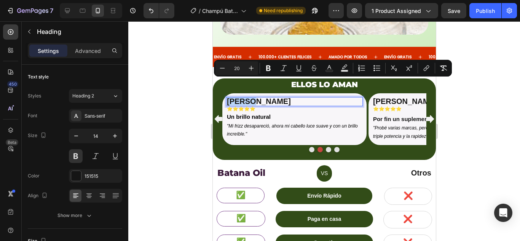
click at [232, 97] on span "[PERSON_NAME]" at bounding box center [258, 101] width 64 height 8
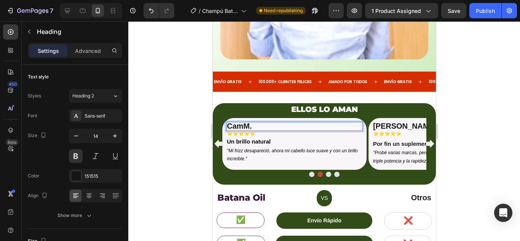
scroll to position [817, 0]
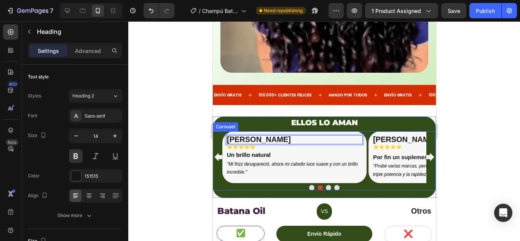
click at [325, 185] on button "Dot" at bounding box center [327, 187] width 5 height 5
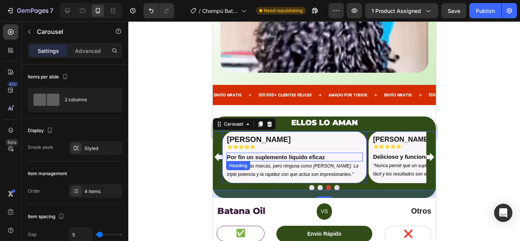
click at [264, 154] on strong "Por fin un suplemento líquido eficaz" at bounding box center [275, 157] width 98 height 6
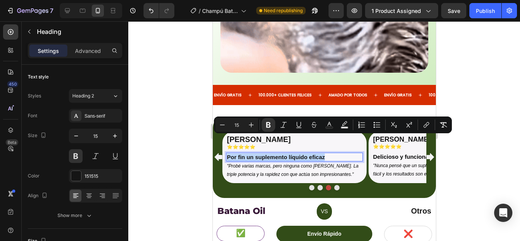
drag, startPoint x: 326, startPoint y: 139, endPoint x: 227, endPoint y: 137, distance: 98.9
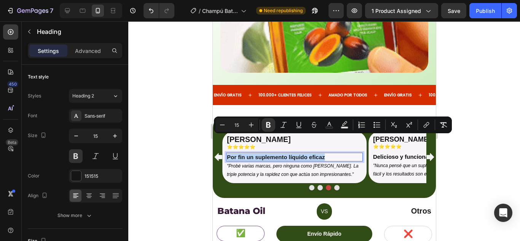
click at [227, 153] on p "Por fin un suplemento líquido eficaz" at bounding box center [293, 157] width 135 height 8
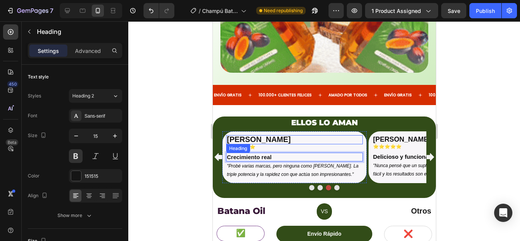
click at [245, 135] on span "[PERSON_NAME]" at bounding box center [258, 139] width 64 height 8
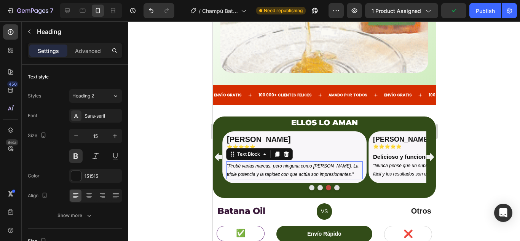
click at [257, 162] on p ""Probé varias marcas, pero ninguna como [PERSON_NAME]. La triple potencia y la …" at bounding box center [293, 170] width 135 height 16
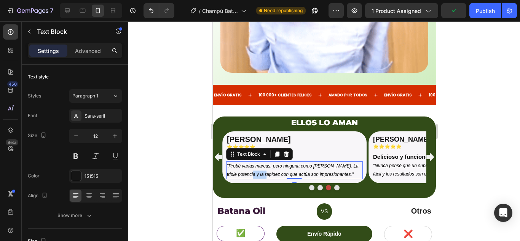
click at [257, 162] on p ""Probé varias marcas, pero ninguna como [PERSON_NAME]. La triple potencia y la …" at bounding box center [293, 170] width 135 height 16
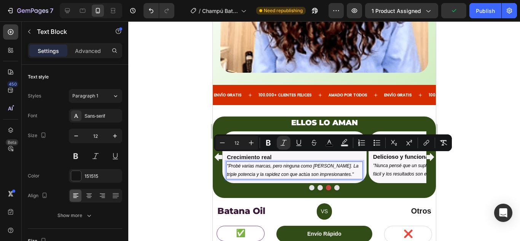
click at [333, 163] on icon ""Probé varias marcas, pero ninguna como [PERSON_NAME]. La triple potencia y la …" at bounding box center [292, 170] width 132 height 14
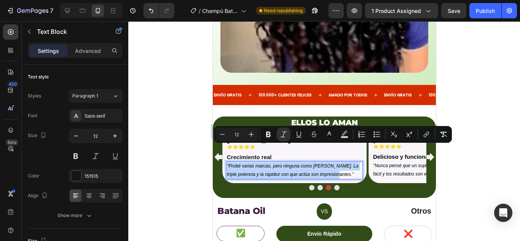
drag, startPoint x: 344, startPoint y: 156, endPoint x: 226, endPoint y: 148, distance: 118.6
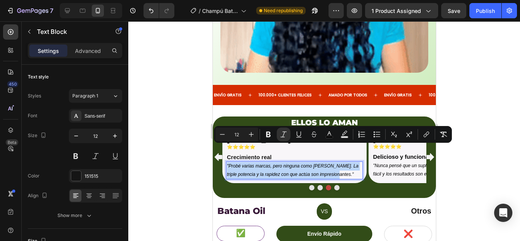
click at [226, 162] on p ""Probé varias marcas, pero ninguna como [PERSON_NAME]. La triple potencia y la …" at bounding box center [293, 170] width 135 height 16
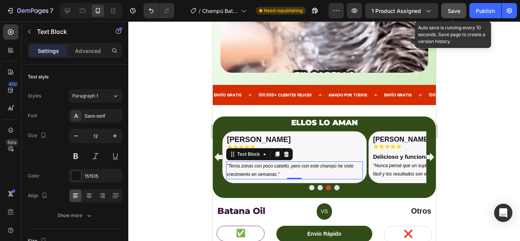
click at [453, 11] on span "Save" at bounding box center [453, 11] width 13 height 6
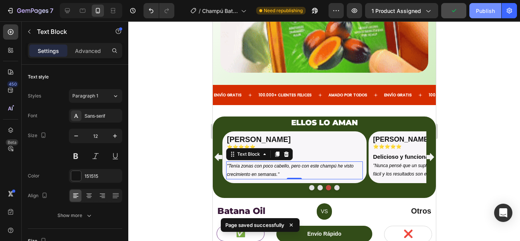
click at [475, 13] on button "Publish" at bounding box center [485, 10] width 32 height 15
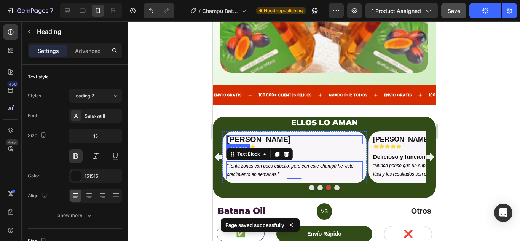
click at [243, 135] on span "[PERSON_NAME]" at bounding box center [258, 139] width 64 height 8
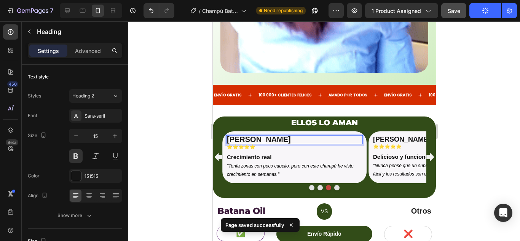
click at [245, 135] on span "[PERSON_NAME]" at bounding box center [258, 139] width 64 height 8
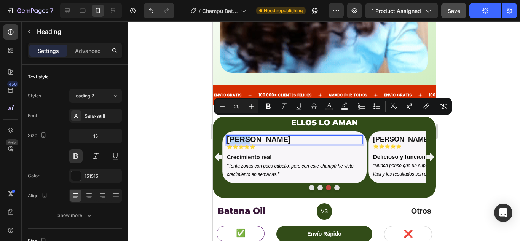
drag, startPoint x: 248, startPoint y: 124, endPoint x: 229, endPoint y: 123, distance: 18.7
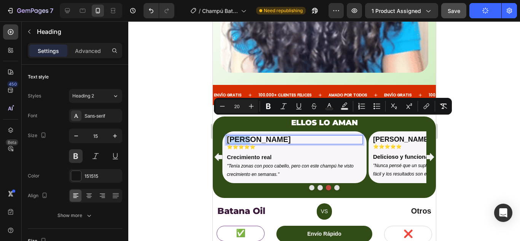
click at [229, 135] on span "[PERSON_NAME]" at bounding box center [258, 139] width 64 height 8
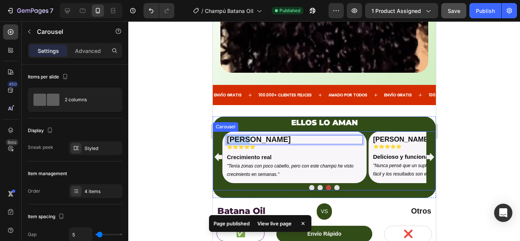
click at [334, 185] on button "Dot" at bounding box center [336, 187] width 5 height 5
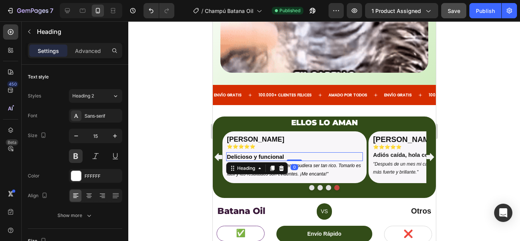
click at [245, 153] on strong "Delicioso y funcional" at bounding box center [254, 156] width 57 height 6
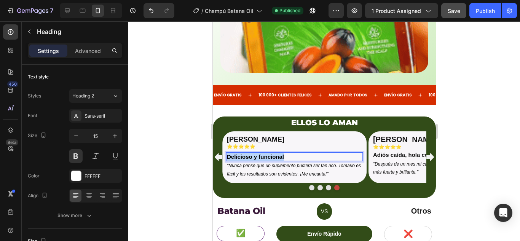
drag, startPoint x: 287, startPoint y: 138, endPoint x: 226, endPoint y: 138, distance: 61.6
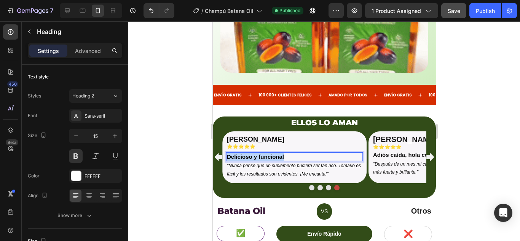
click at [226, 152] on h2 "Delicioso y funcional" at bounding box center [294, 156] width 137 height 9
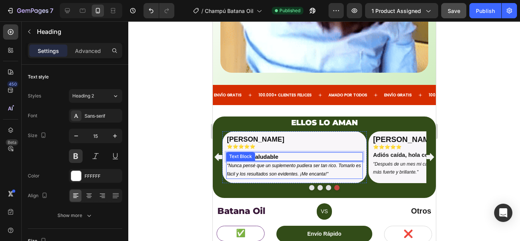
click at [260, 163] on icon ""Nunca pensé que un suplemento pudiera ser tan rico. Tomarlo es fácil y los res…" at bounding box center [293, 170] width 134 height 14
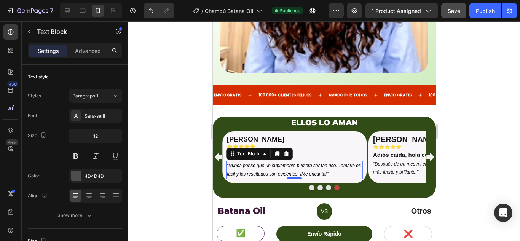
click at [260, 163] on icon ""Nunca pensé que un suplemento pudiera ser tan rico. Tomarlo es fácil y los res…" at bounding box center [293, 170] width 134 height 14
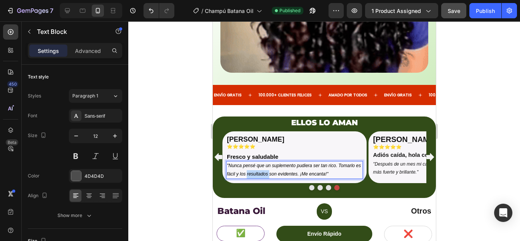
click at [260, 163] on icon ""Nunca pensé que un suplemento pudiera ser tan rico. Tomarlo es fácil y los res…" at bounding box center [293, 170] width 134 height 14
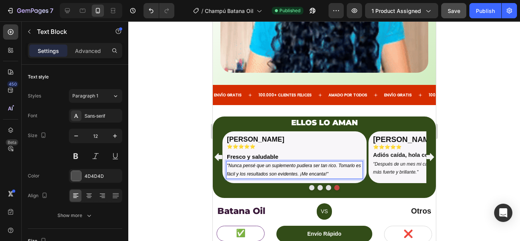
click at [338, 162] on p ""Nunca pensé que un suplemento pudiera ser tan rico. Tomarlo es fácil y los res…" at bounding box center [293, 170] width 135 height 16
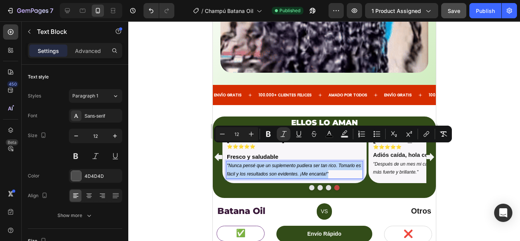
drag, startPoint x: 339, startPoint y: 154, endPoint x: 226, endPoint y: 152, distance: 113.4
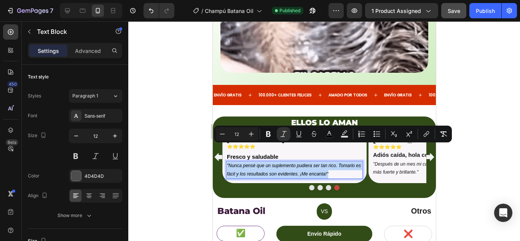
click at [226, 161] on div ""Nunca pensé que un suplemento pudiera ser tan rico. Tomarlo es fácil y los res…" at bounding box center [294, 170] width 137 height 18
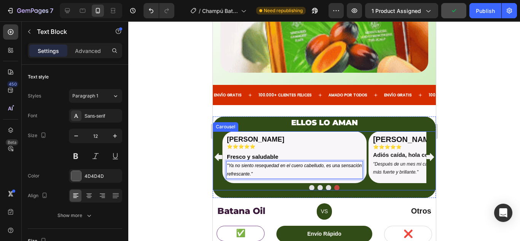
click at [334, 185] on button "Dot" at bounding box center [336, 187] width 5 height 5
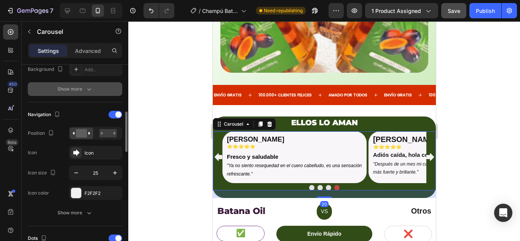
scroll to position [304, 0]
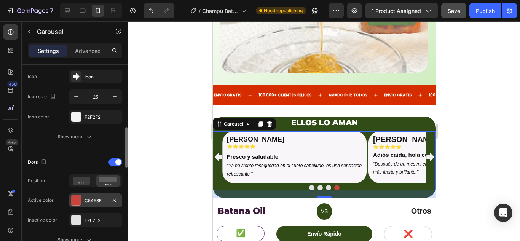
click at [77, 197] on div at bounding box center [76, 200] width 10 height 10
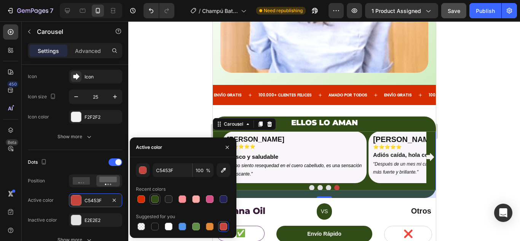
click at [156, 199] on div at bounding box center [155, 199] width 8 height 8
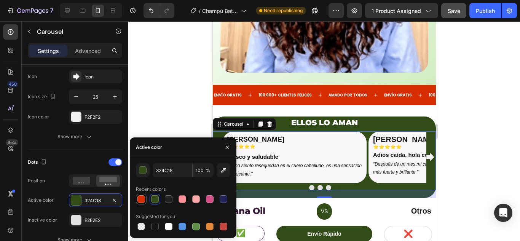
click at [137, 200] on div at bounding box center [141, 198] width 9 height 9
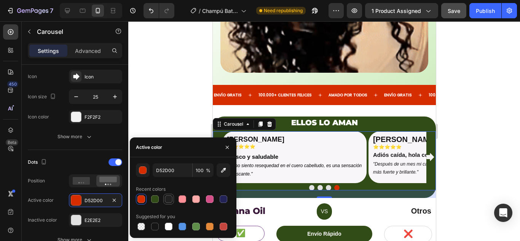
click at [168, 199] on div at bounding box center [169, 199] width 8 height 8
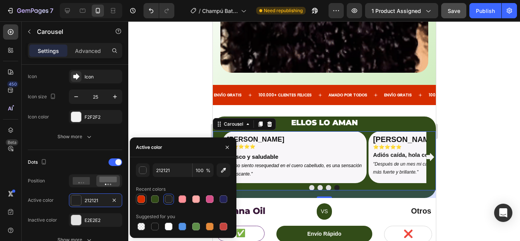
click at [139, 201] on div at bounding box center [141, 199] width 8 height 8
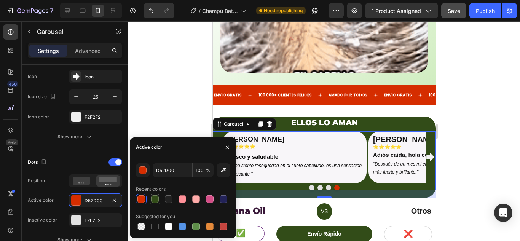
click at [155, 199] on div at bounding box center [155, 199] width 8 height 8
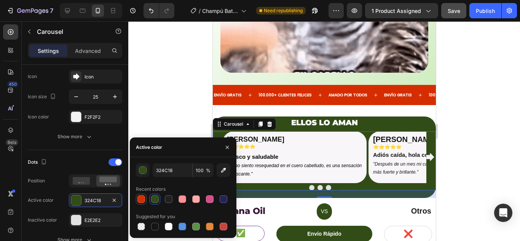
click at [144, 200] on div at bounding box center [141, 199] width 8 height 8
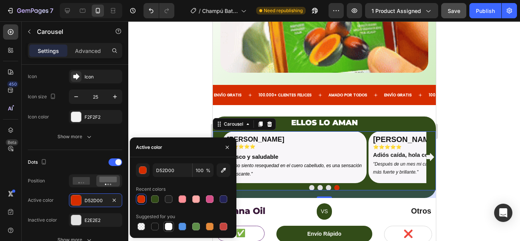
click at [167, 224] on div at bounding box center [169, 227] width 8 height 8
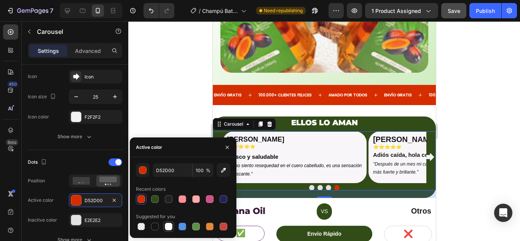
type input "FFFFFF"
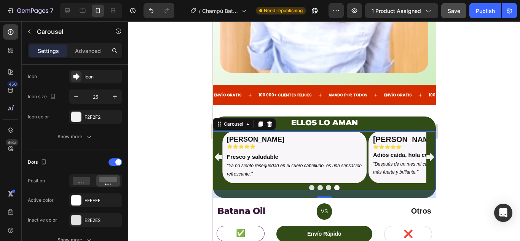
click at [325, 185] on button "Dot" at bounding box center [327, 187] width 5 height 5
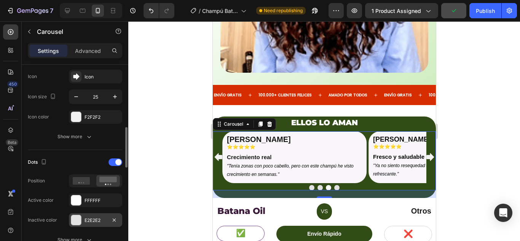
click at [78, 223] on div at bounding box center [76, 220] width 10 height 10
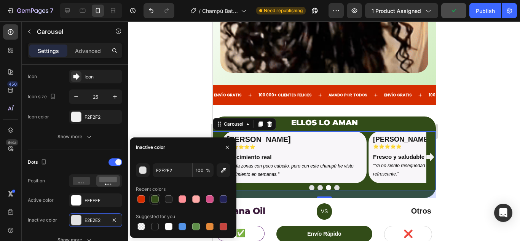
click at [154, 201] on div at bounding box center [155, 199] width 8 height 8
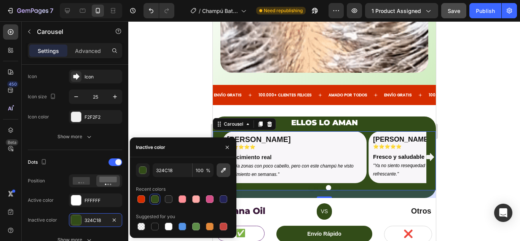
click at [223, 170] on icon "button" at bounding box center [224, 170] width 8 height 8
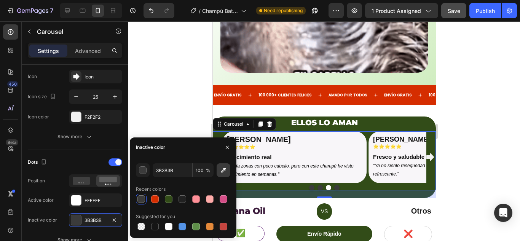
click at [221, 170] on icon "button" at bounding box center [224, 170] width 8 height 8
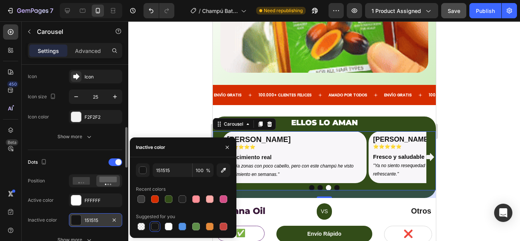
click at [78, 221] on div at bounding box center [76, 220] width 10 height 10
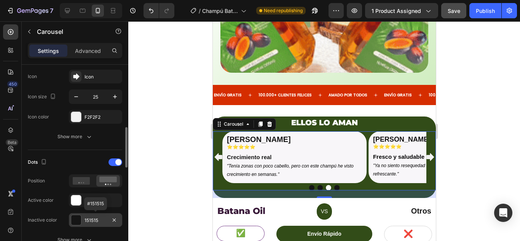
click at [78, 221] on div at bounding box center [76, 220] width 10 height 10
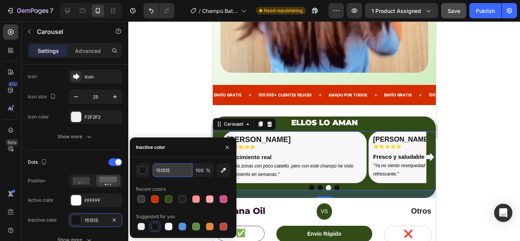
click at [165, 171] on input "151515" at bounding box center [173, 170] width 40 height 14
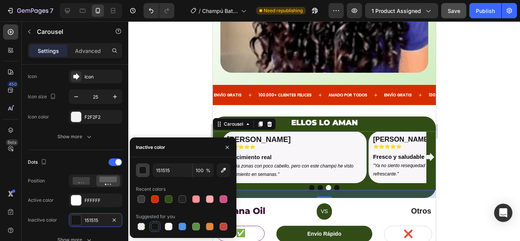
click at [147, 169] on button "button" at bounding box center [143, 170] width 14 height 14
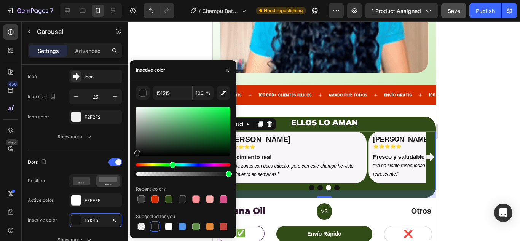
drag, startPoint x: 136, startPoint y: 164, endPoint x: 172, endPoint y: 169, distance: 35.8
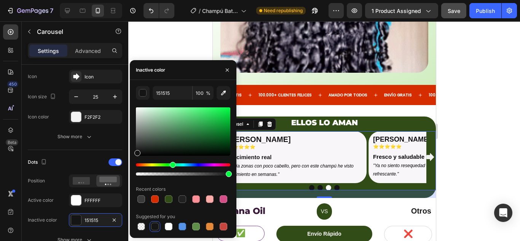
click at [172, 169] on div at bounding box center [183, 169] width 94 height 12
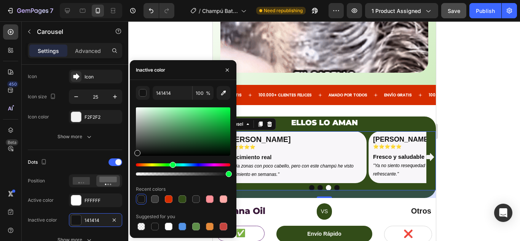
click at [200, 149] on div at bounding box center [183, 131] width 94 height 48
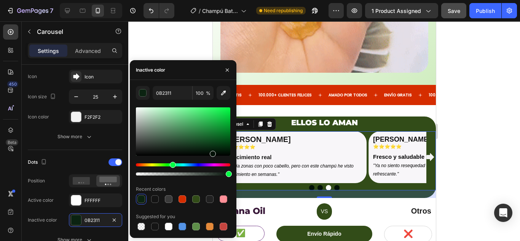
click at [212, 152] on div at bounding box center [183, 131] width 94 height 48
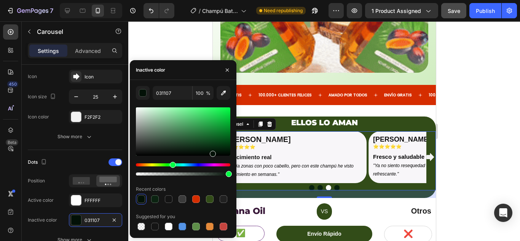
click at [207, 149] on div at bounding box center [183, 131] width 94 height 48
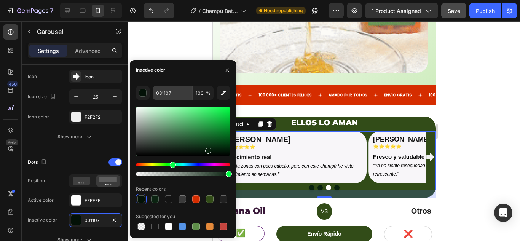
type input "08210E"
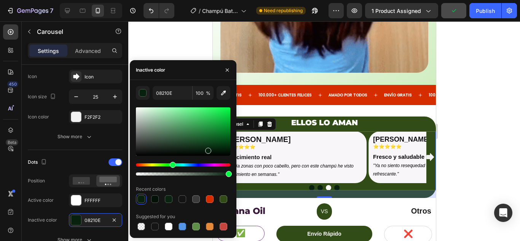
click at [466, 161] on div at bounding box center [323, 131] width 391 height 220
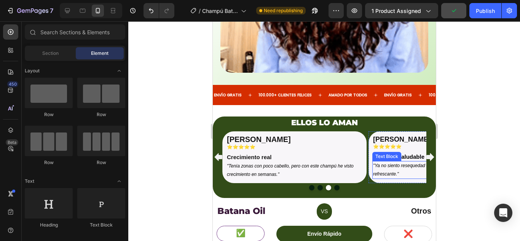
scroll to position [779, 0]
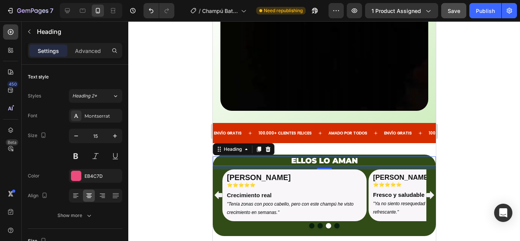
click at [329, 156] on span "ELLOS LO AMAN" at bounding box center [324, 160] width 67 height 9
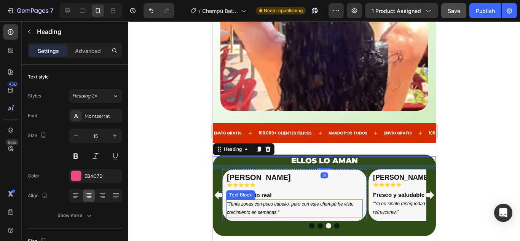
click at [267, 201] on icon ""Tenía zonas con poco cabello, pero con este champú he visto crecimiento en sem…" at bounding box center [289, 208] width 127 height 14
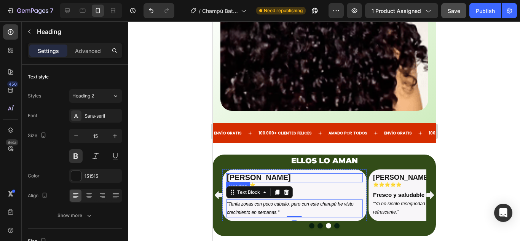
click at [250, 173] on span "[PERSON_NAME]" at bounding box center [258, 177] width 64 height 8
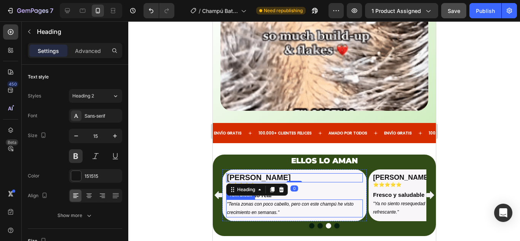
click at [283, 200] on p ""Tenía zonas con poco cabello, pero con este champú he visto crecimiento en sem…" at bounding box center [293, 208] width 135 height 16
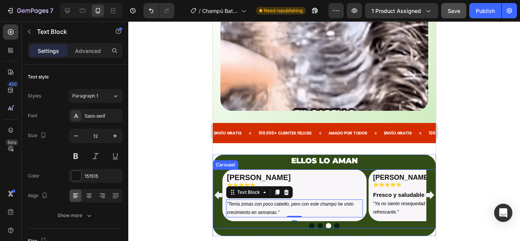
click at [336, 223] on div at bounding box center [323, 225] width 223 height 5
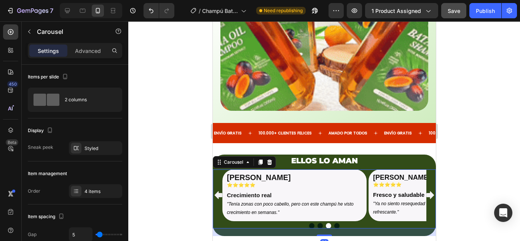
click at [334, 223] on button "Dot" at bounding box center [336, 225] width 5 height 5
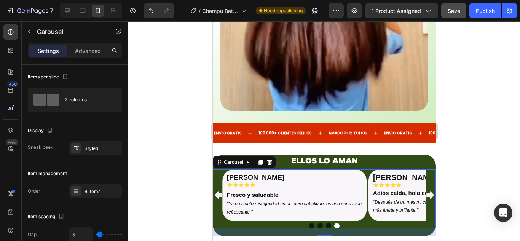
click at [334, 223] on button "Dot" at bounding box center [336, 225] width 5 height 5
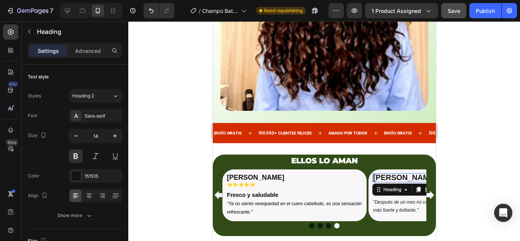
click at [394, 173] on strong "[PERSON_NAME]" at bounding box center [404, 177] width 64 height 8
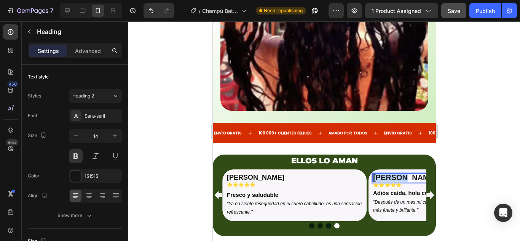
click at [394, 173] on strong "[PERSON_NAME]" at bounding box center [404, 177] width 64 height 8
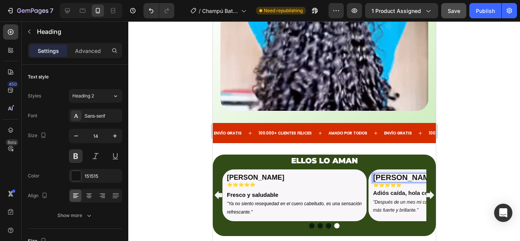
click at [464, 170] on div at bounding box center [323, 131] width 391 height 220
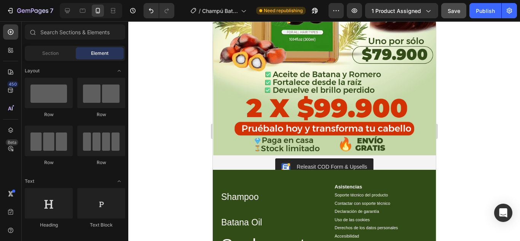
scroll to position [1392, 0]
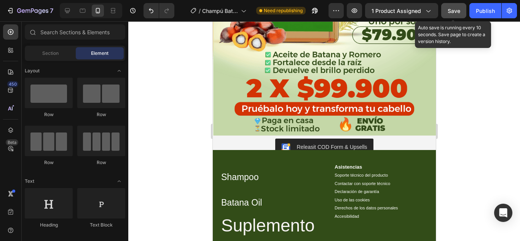
click at [449, 11] on span "Save" at bounding box center [453, 11] width 13 height 6
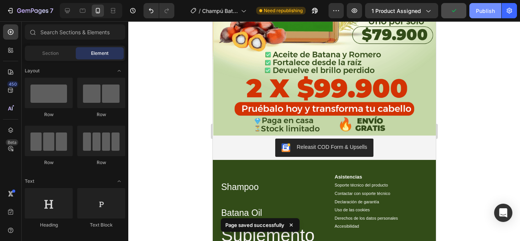
click at [477, 12] on div "Publish" at bounding box center [485, 11] width 19 height 8
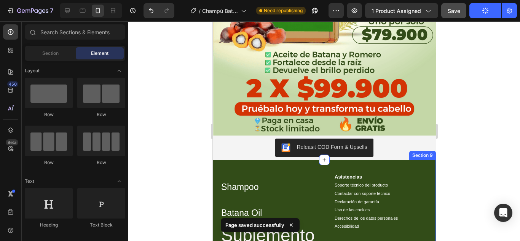
click at [397, 160] on div "Shampoo Batana Oil Suplemento Líquido Text Block Nuestra Compañía Acerca de Glu…" at bounding box center [323, 245] width 223 height 170
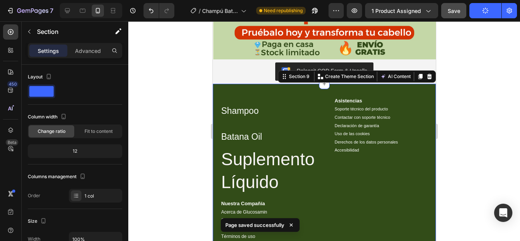
scroll to position [1544, 0]
